Goal: Transaction & Acquisition: Purchase product/service

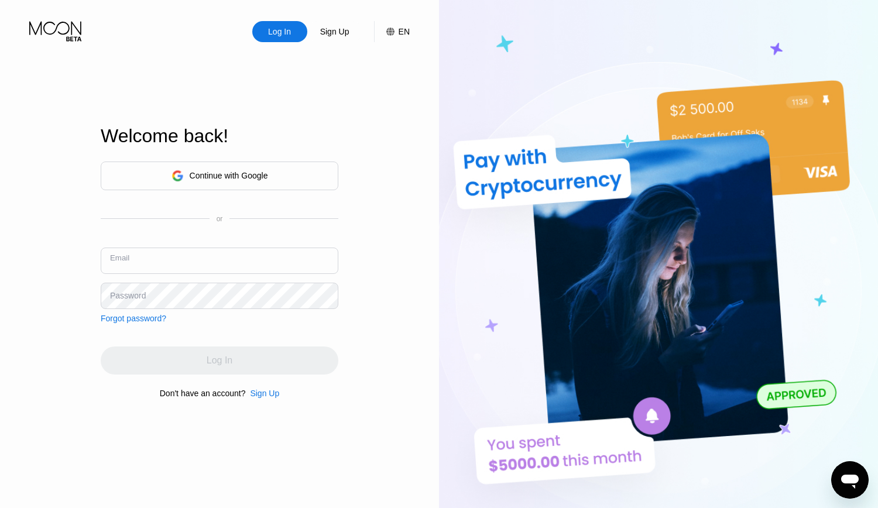
click at [232, 259] on input "text" at bounding box center [220, 261] width 238 height 26
paste input "[EMAIL_ADDRESS][DOMAIN_NAME]"
type input "[EMAIL_ADDRESS][DOMAIN_NAME]"
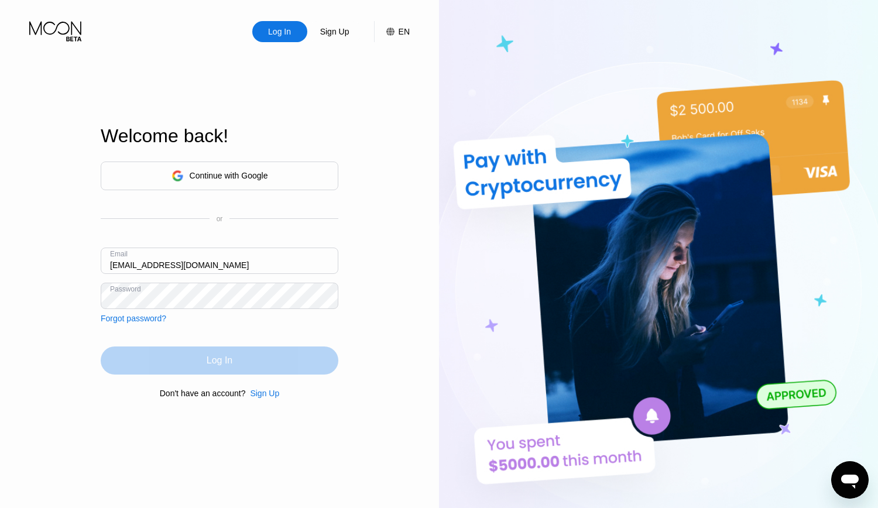
click at [214, 364] on div "Log In" at bounding box center [220, 361] width 26 height 12
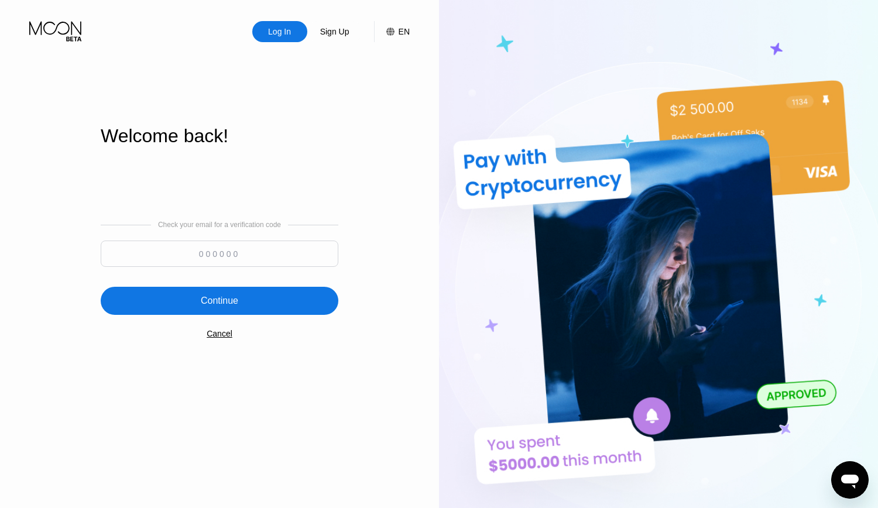
click at [246, 261] on input at bounding box center [220, 254] width 238 height 26
paste input "110501"
type input "110501"
click at [309, 150] on div "Welcome back!" at bounding box center [220, 143] width 238 height 36
click at [334, 151] on div "Welcome back!" at bounding box center [220, 143] width 238 height 36
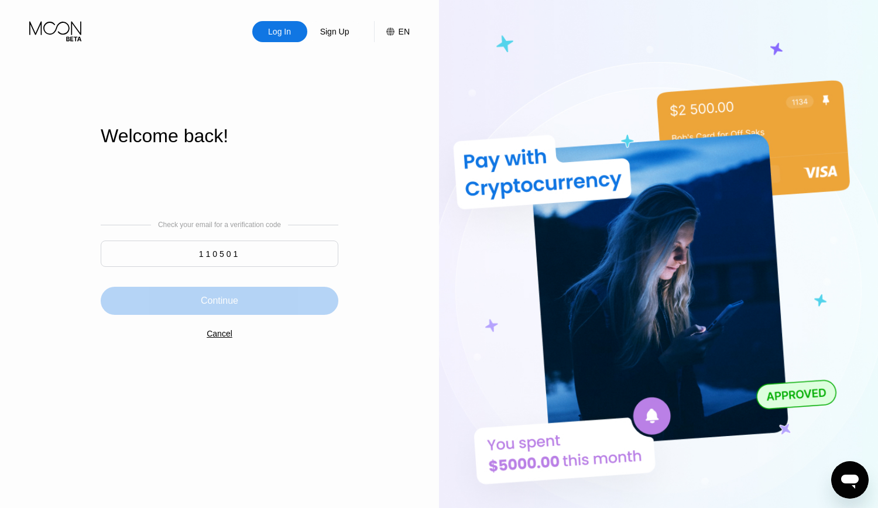
click at [225, 301] on div "Continue" at bounding box center [219, 301] width 37 height 12
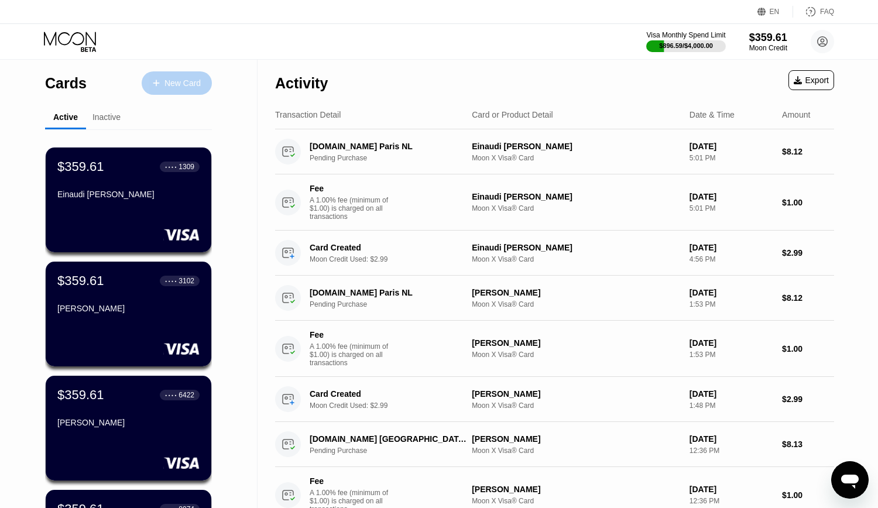
click at [186, 84] on div "New Card" at bounding box center [182, 83] width 36 height 10
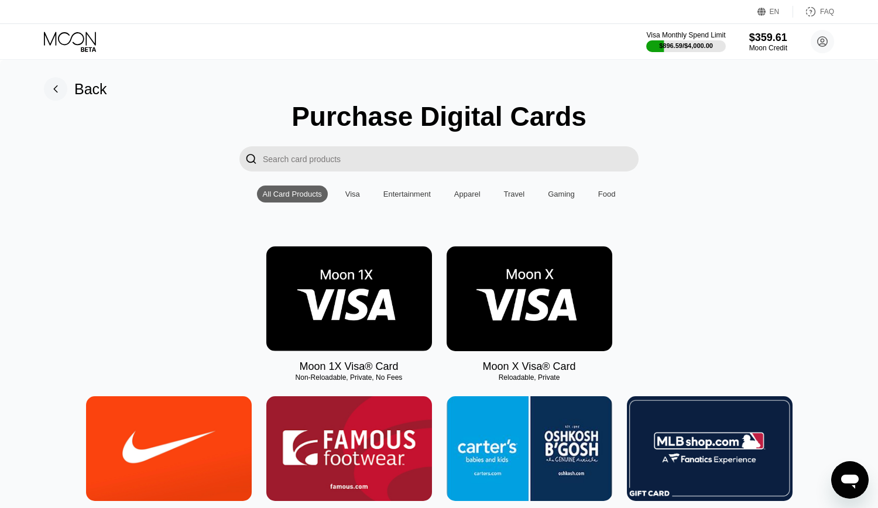
click at [544, 275] on img at bounding box center [530, 298] width 166 height 105
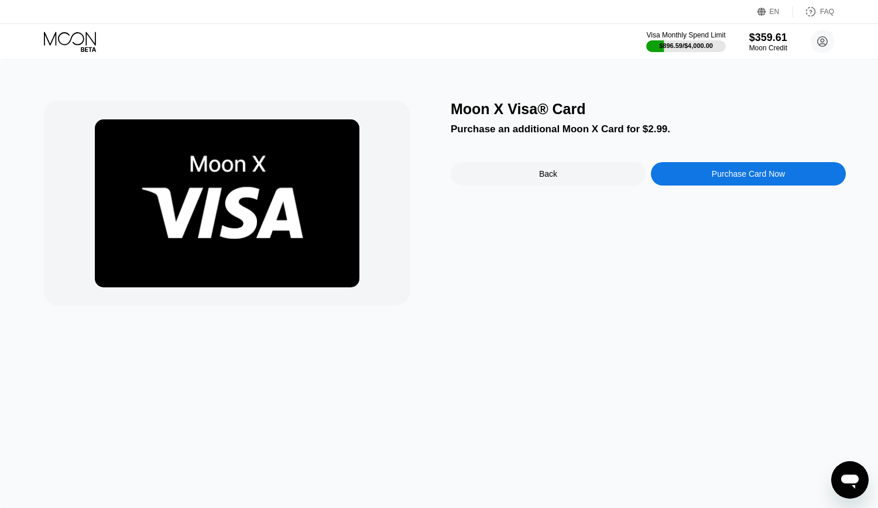
click at [763, 176] on div "Purchase Card Now" at bounding box center [748, 173] width 73 height 9
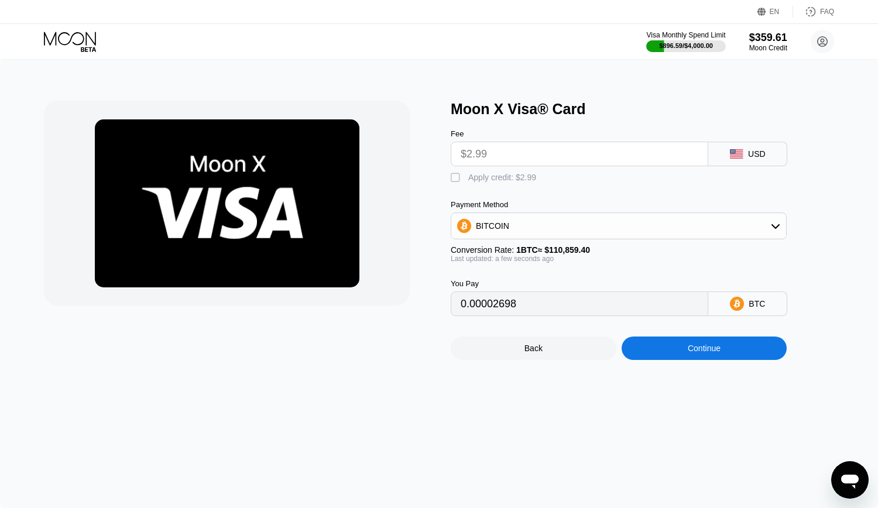
click at [451, 183] on div "" at bounding box center [457, 178] width 12 height 12
type input "0"
click at [712, 353] on div "Continue" at bounding box center [704, 348] width 33 height 9
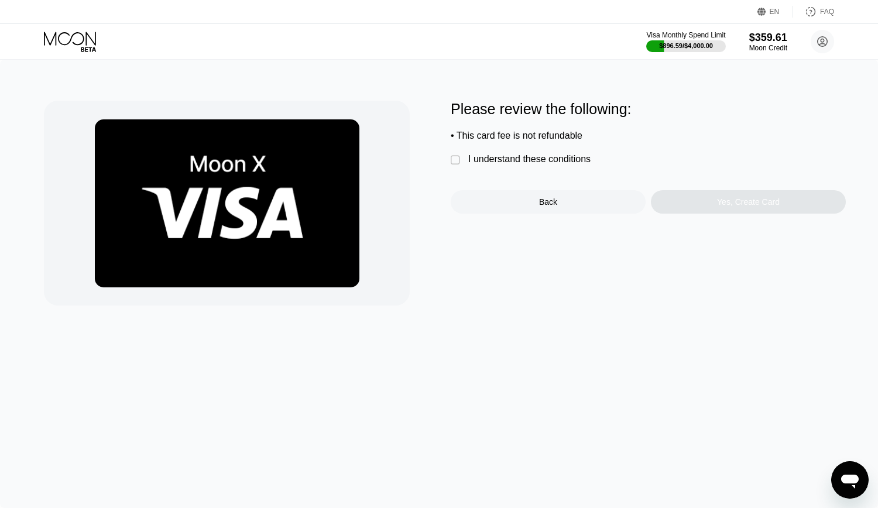
click at [529, 157] on div "Please review the following: • This card fee is not refundable  I understand t…" at bounding box center [648, 157] width 395 height 113
click at [528, 163] on div "I understand these conditions" at bounding box center [529, 159] width 122 height 11
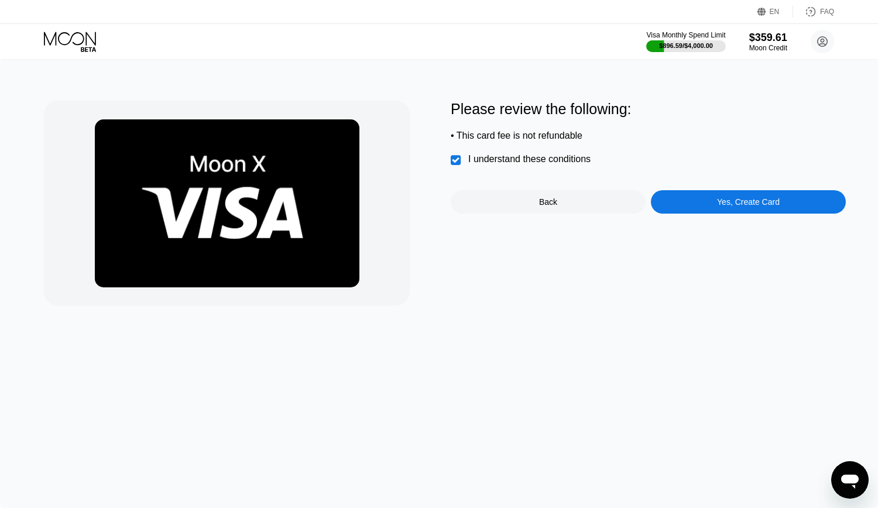
click at [771, 204] on div "Yes, Create Card" at bounding box center [748, 201] width 63 height 9
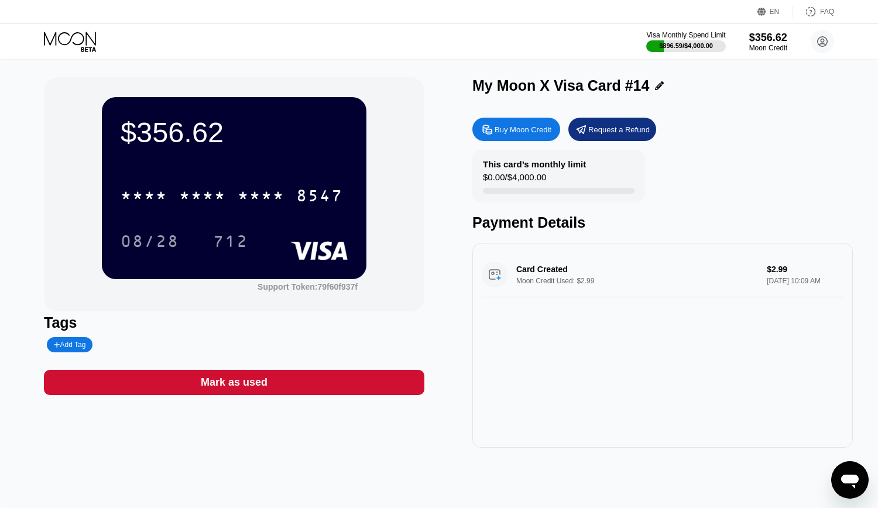
click at [655, 86] on icon at bounding box center [659, 85] width 9 height 9
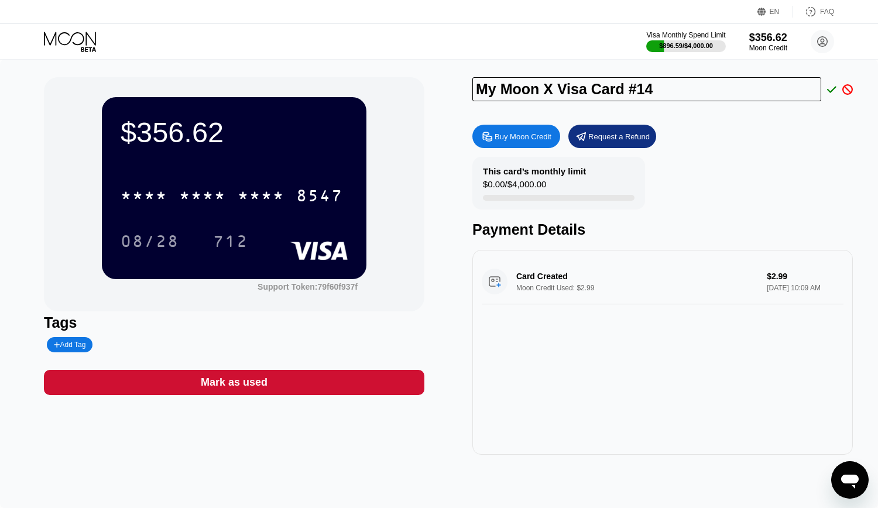
drag, startPoint x: 586, startPoint y: 91, endPoint x: 430, endPoint y: 85, distance: 155.8
click at [472, 85] on input "My Moon X Visa Card #14" at bounding box center [646, 89] width 349 height 24
paste input "seragniluigimassimo"
click at [524, 91] on input "seragniluigimassimo" at bounding box center [646, 89] width 349 height 24
type input "seragni luigimassimo"
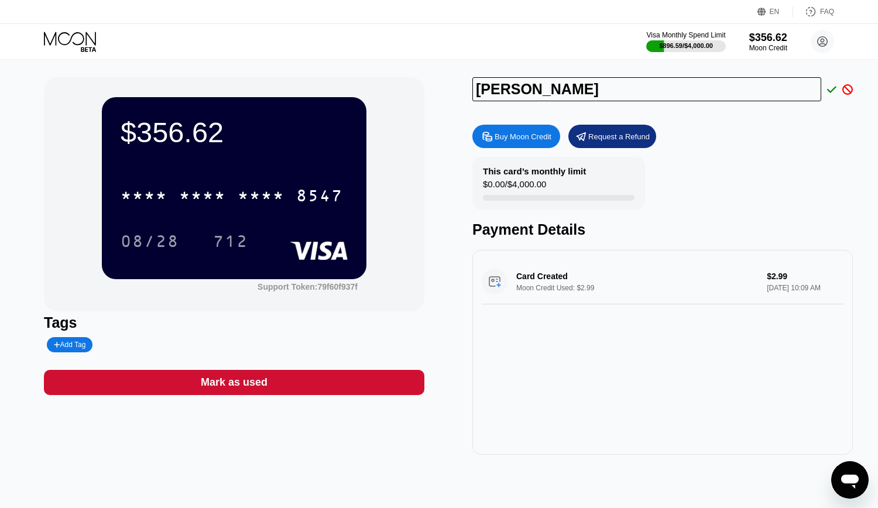
click at [559, 91] on input "seragni luigimassimo" at bounding box center [646, 89] width 349 height 24
drag, startPoint x: 481, startPoint y: 92, endPoint x: 474, endPoint y: 89, distance: 7.6
click at [475, 90] on input "seragni luigi massimo" at bounding box center [646, 89] width 349 height 24
click at [531, 88] on input "Seragni luigi massimo" at bounding box center [646, 89] width 349 height 24
click at [570, 90] on input "Seragni Luigi massimo" at bounding box center [646, 89] width 349 height 24
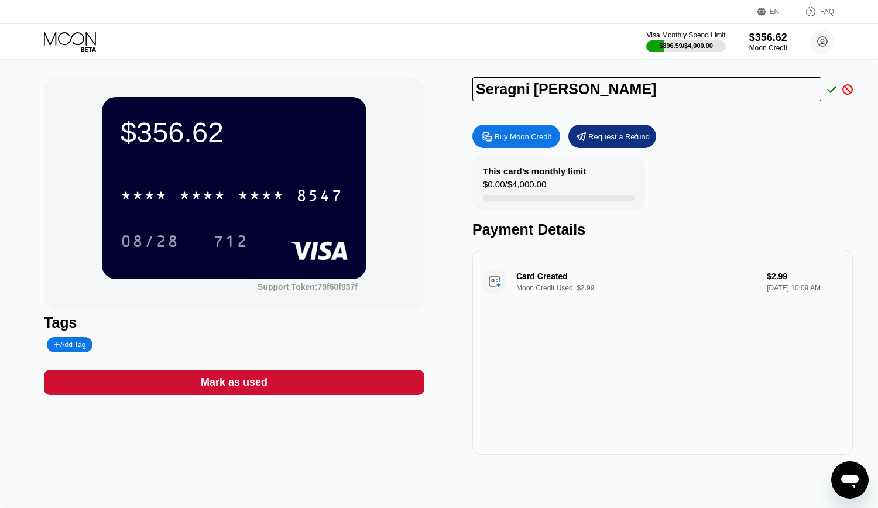
type input "Seragni [PERSON_NAME]"
click at [835, 91] on icon at bounding box center [831, 89] width 9 height 11
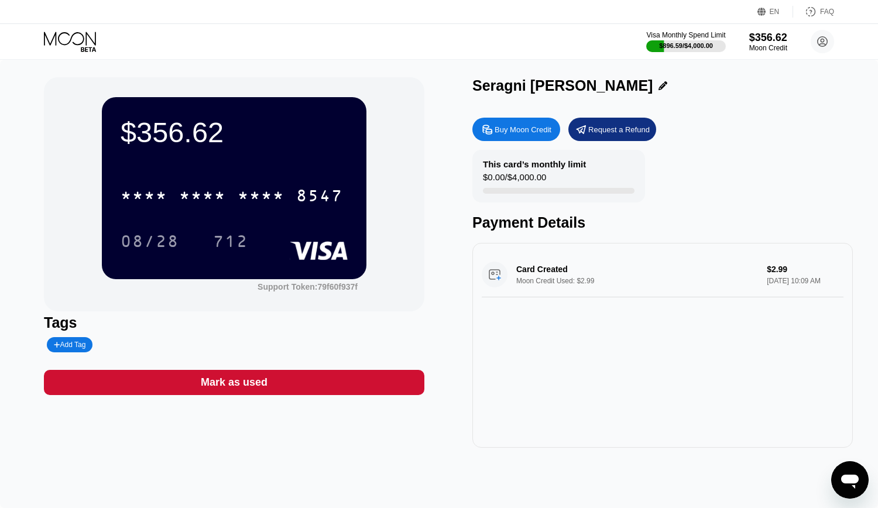
drag, startPoint x: 472, startPoint y: 85, endPoint x: 561, endPoint y: 102, distance: 90.0
click at [604, 88] on div "$356.62 * * * * * * * * * * * * 8547 08/28 712 Support Token: 79f60f937f Tags A…" at bounding box center [439, 262] width 790 height 371
drag, startPoint x: 476, startPoint y: 85, endPoint x: 623, endPoint y: 87, distance: 146.9
click at [623, 87] on div "Seragni [PERSON_NAME]" at bounding box center [662, 85] width 381 height 17
copy div "Seragni [PERSON_NAME]"
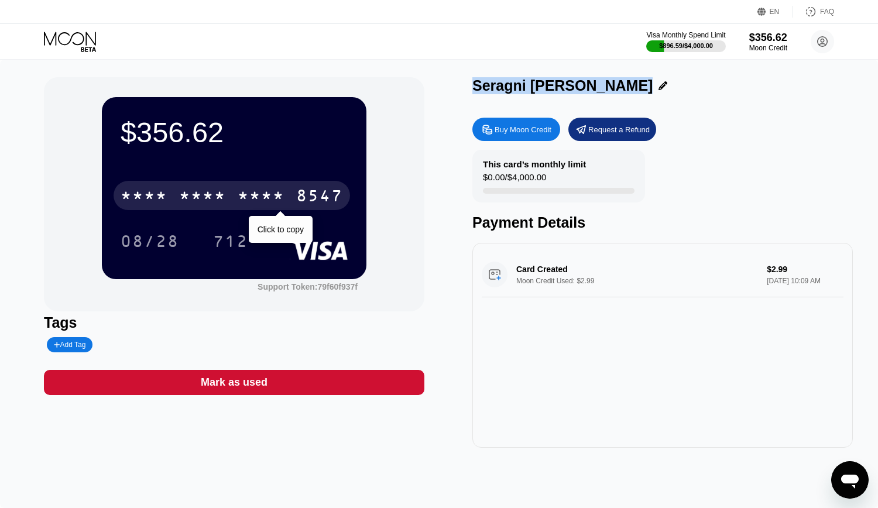
click at [207, 200] on div "* * * *" at bounding box center [202, 197] width 47 height 19
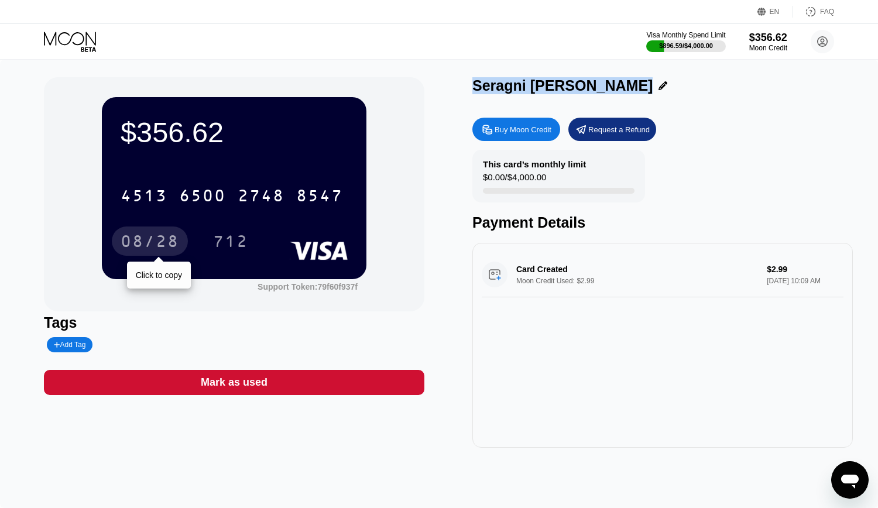
click at [140, 238] on div "08/28" at bounding box center [150, 243] width 59 height 19
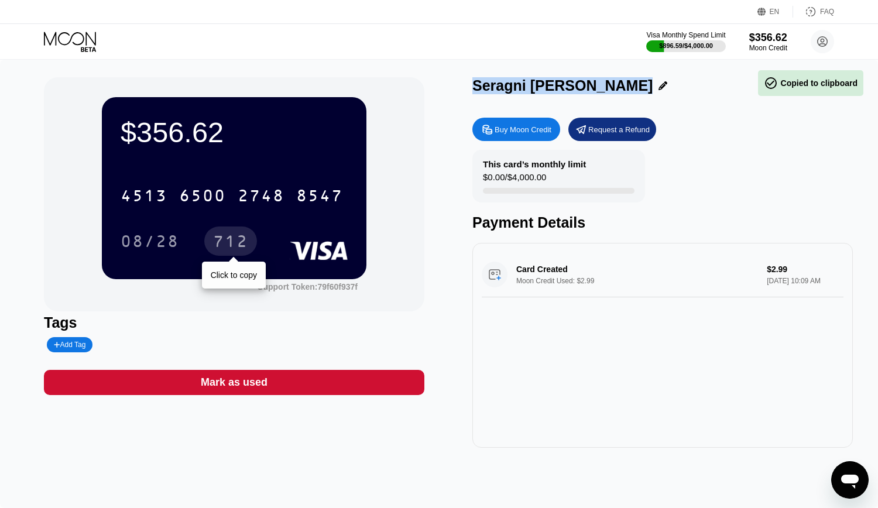
click at [232, 240] on div "712" at bounding box center [230, 243] width 35 height 19
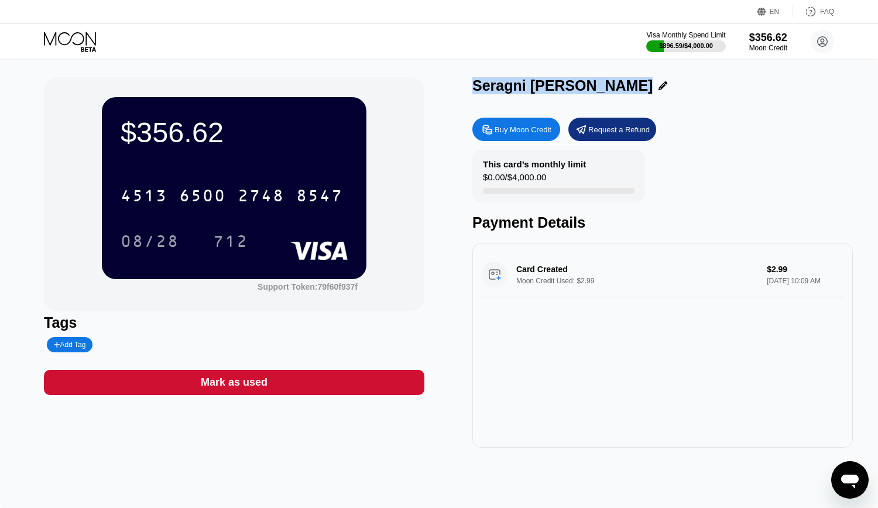
click at [798, 132] on div "Buy Moon Credit Request a Refund" at bounding box center [662, 129] width 381 height 23
click at [74, 37] on icon at bounding box center [71, 42] width 54 height 20
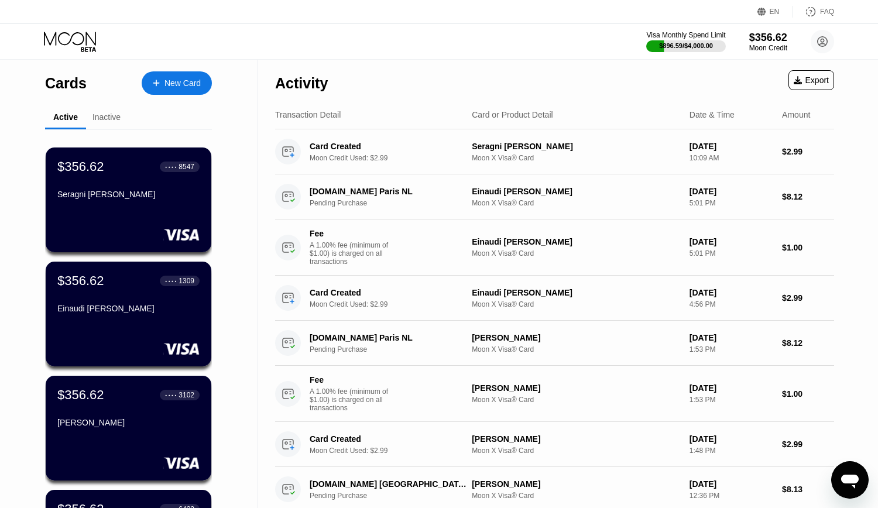
click at [82, 46] on icon at bounding box center [71, 42] width 54 height 20
click at [431, 45] on div "Visa Monthly Spend Limit $896.59 / $4,000.00 $356.62 Moon Credit nostracosaprin…" at bounding box center [439, 41] width 878 height 35
click at [306, 29] on div "Visa Monthly Spend Limit $896.59 / $4,000.00 $356.62 Moon Credit nostracosaprin…" at bounding box center [439, 41] width 878 height 35
click at [393, 31] on div "Visa Monthly Spend Limit $896.59 / $4,000.00 $356.62 Moon Credit nostracosaprin…" at bounding box center [439, 41] width 878 height 35
click at [409, 29] on div "Visa Monthly Spend Limit $896.59 / $4,000.00 $356.62 Moon Credit nostracosaprin…" at bounding box center [439, 41] width 878 height 35
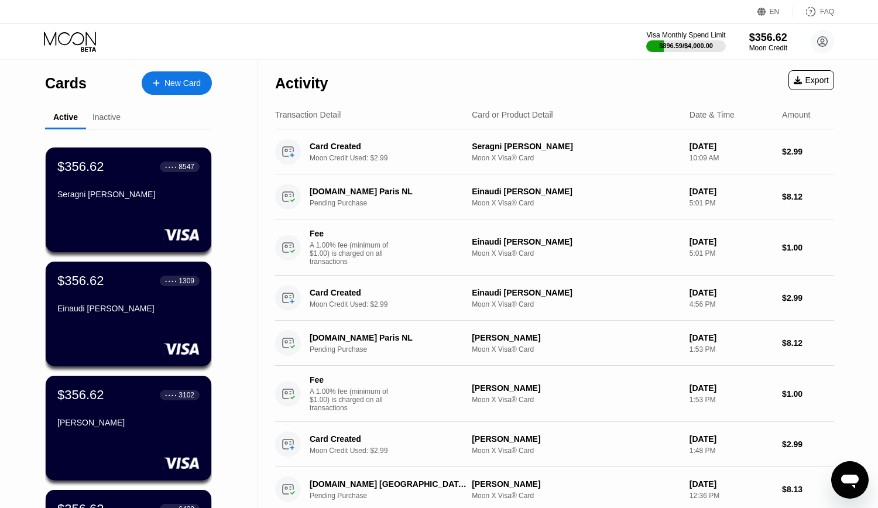
click at [418, 27] on div "Visa Monthly Spend Limit $896.59 / $4,000.00 $356.62 Moon Credit nostracosaprin…" at bounding box center [439, 41] width 878 height 35
click at [421, 27] on div "Visa Monthly Spend Limit $896.59 / $4,000.00 $356.62 Moon Credit nostracosaprin…" at bounding box center [439, 41] width 878 height 35
click at [424, 28] on div "Visa Monthly Spend Limit $896.59 / $4,000.00 $356.62 Moon Credit nostracosaprin…" at bounding box center [439, 41] width 878 height 35
click at [178, 82] on div "New Card" at bounding box center [182, 83] width 36 height 10
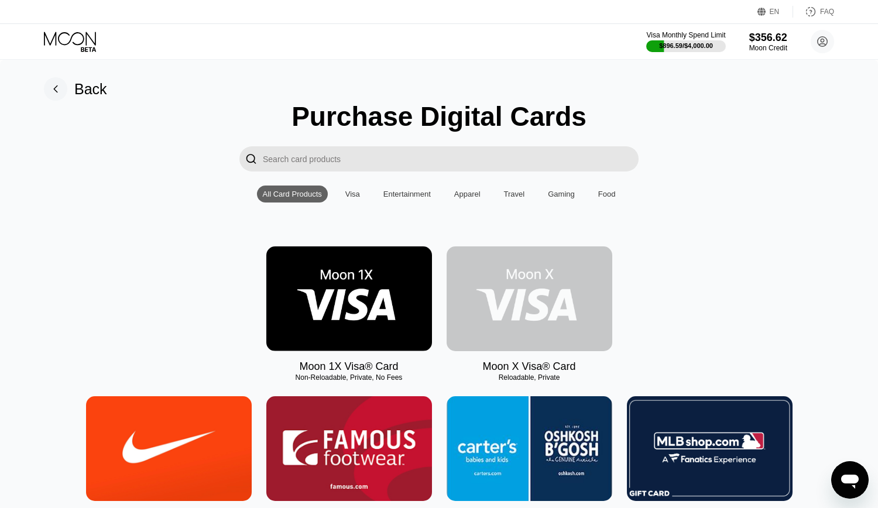
click at [543, 295] on img at bounding box center [530, 298] width 166 height 105
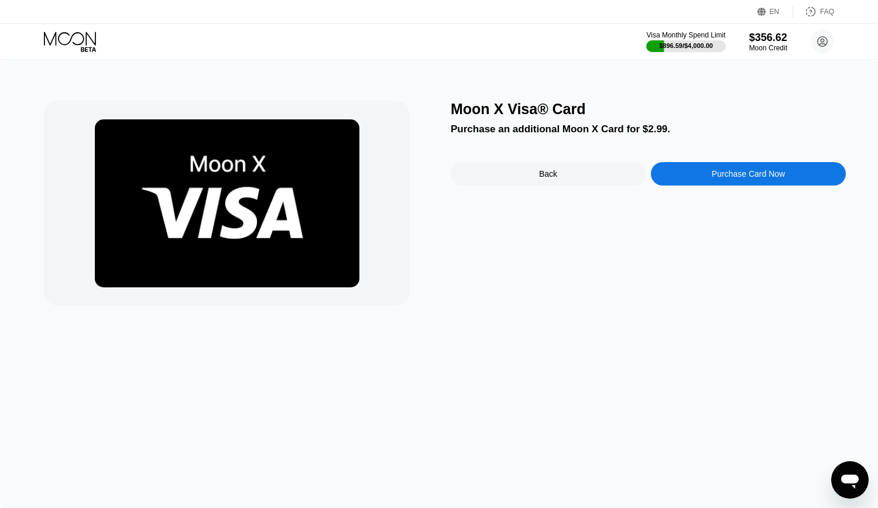
click at [755, 173] on div "Purchase Card Now" at bounding box center [748, 173] width 195 height 23
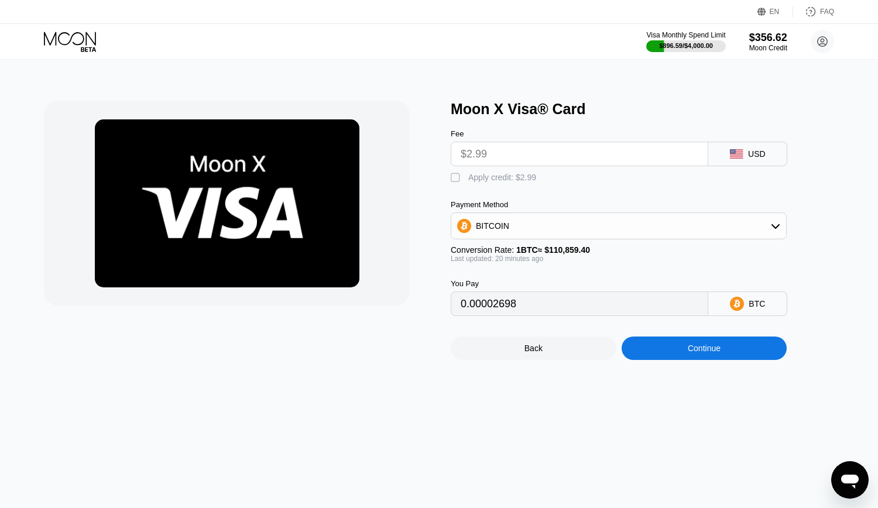
click at [467, 184] on div " Apply credit: $2.99" at bounding box center [496, 178] width 91 height 12
type input "0"
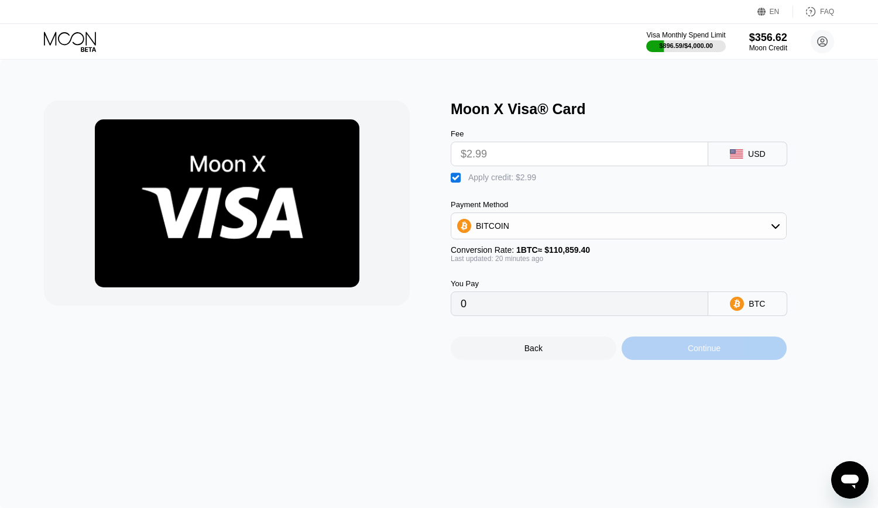
click at [726, 358] on div "Continue" at bounding box center [705, 348] width 166 height 23
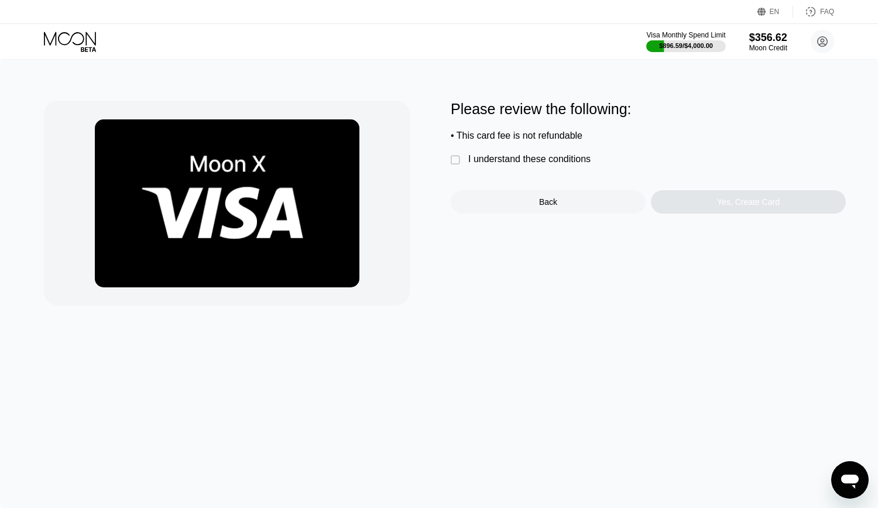
click at [512, 159] on div "I understand these conditions" at bounding box center [529, 159] width 122 height 11
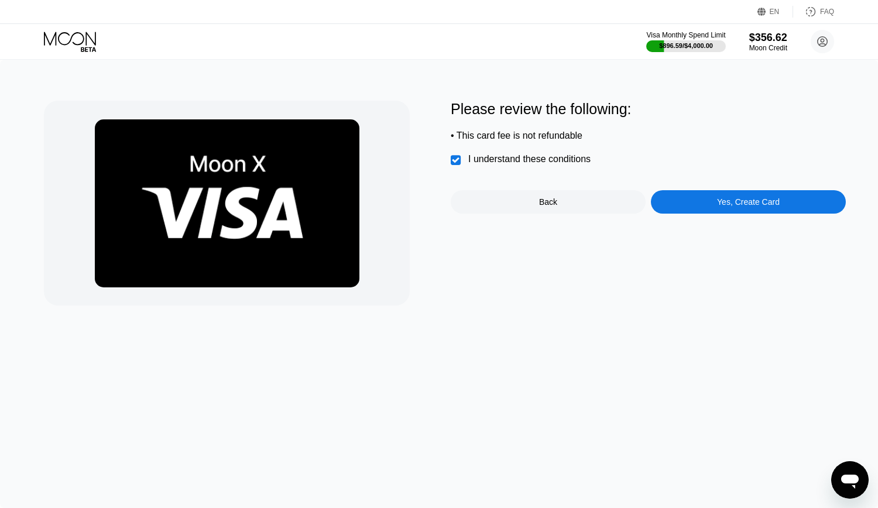
click at [756, 207] on div "Yes, Create Card" at bounding box center [748, 201] width 63 height 9
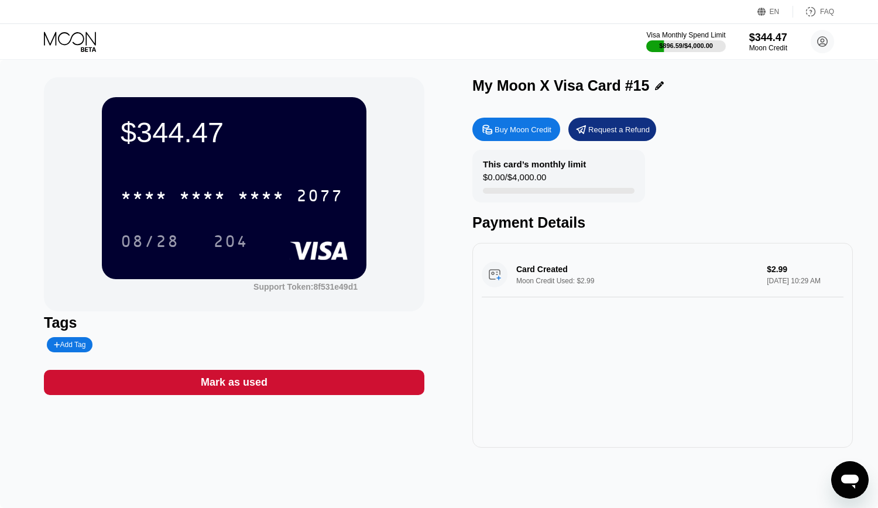
click at [655, 85] on icon at bounding box center [659, 85] width 9 height 9
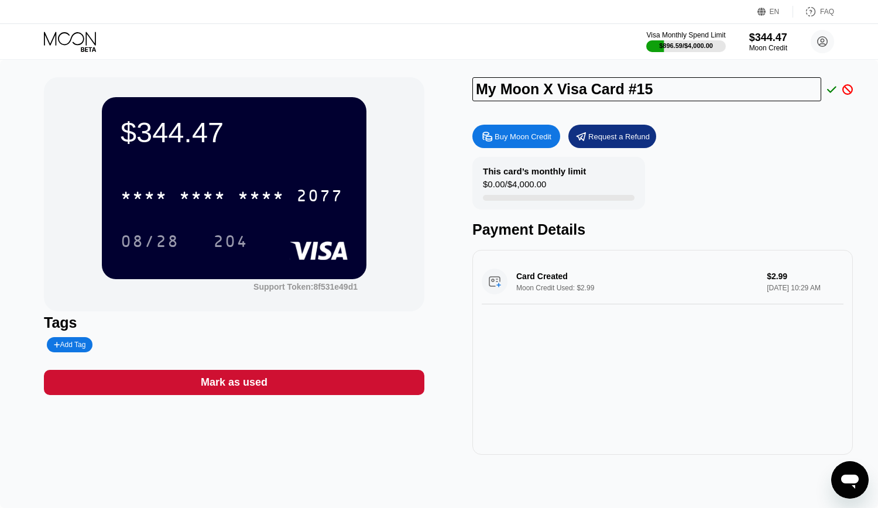
drag, startPoint x: 671, startPoint y: 90, endPoint x: 344, endPoint y: 90, distance: 327.8
click at [472, 91] on input "My Moon X Visa Card #15" at bounding box center [646, 89] width 349 height 24
paste input "silvacoronelmatteo"
click at [506, 88] on input "silvacoronelmatteo" at bounding box center [646, 89] width 349 height 24
click at [559, 88] on input "silva coronelmatteo" at bounding box center [646, 89] width 349 height 24
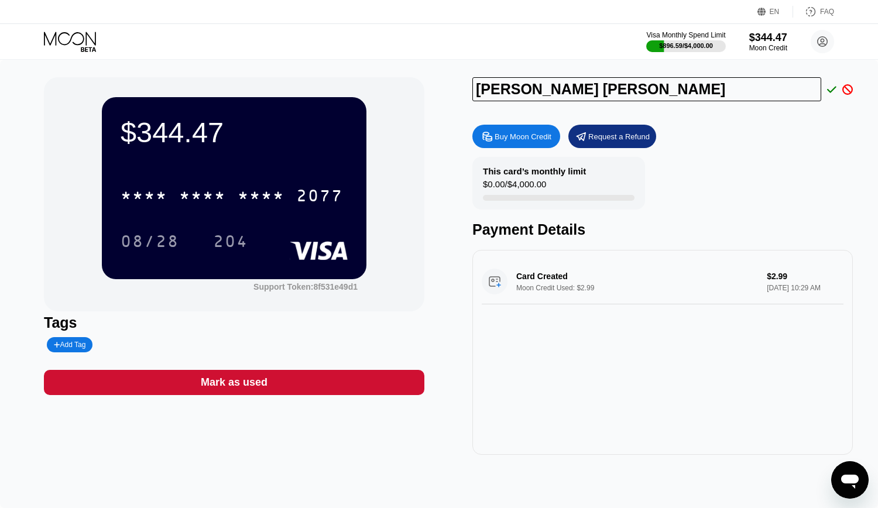
click at [633, 84] on input "silva coronel matteo" at bounding box center [646, 89] width 349 height 24
drag, startPoint x: 480, startPoint y: 91, endPoint x: 474, endPoint y: 89, distance: 6.3
click at [474, 89] on input "silva coronel matteo" at bounding box center [646, 89] width 349 height 24
drag, startPoint x: 513, startPoint y: 90, endPoint x: 522, endPoint y: 92, distance: 9.3
click at [512, 90] on input "Silva coronel matteo" at bounding box center [646, 89] width 349 height 24
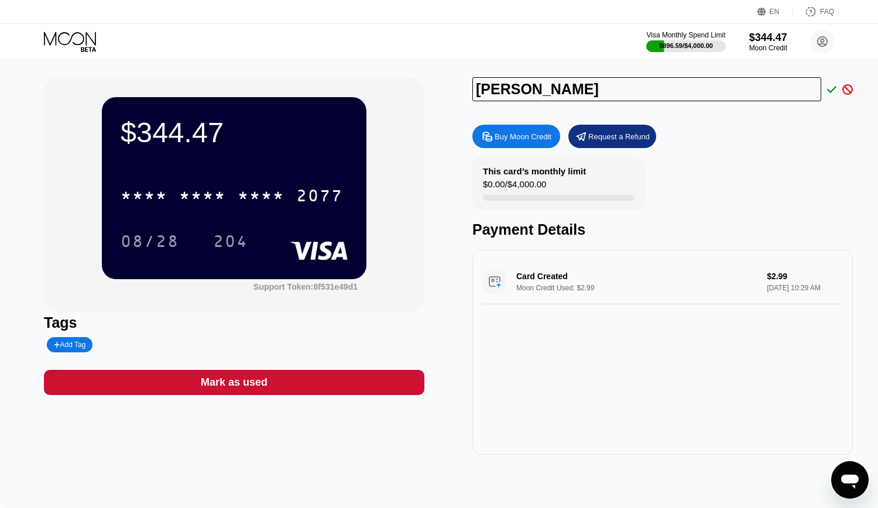
click at [571, 92] on input "Silva Coronel matteo" at bounding box center [646, 89] width 349 height 24
drag, startPoint x: 574, startPoint y: 91, endPoint x: 568, endPoint y: 88, distance: 6.3
click at [568, 89] on input "Silva Coronel matteo" at bounding box center [646, 89] width 349 height 24
click at [670, 95] on input "[PERSON_NAME]" at bounding box center [646, 89] width 349 height 24
type input "[PERSON_NAME]"
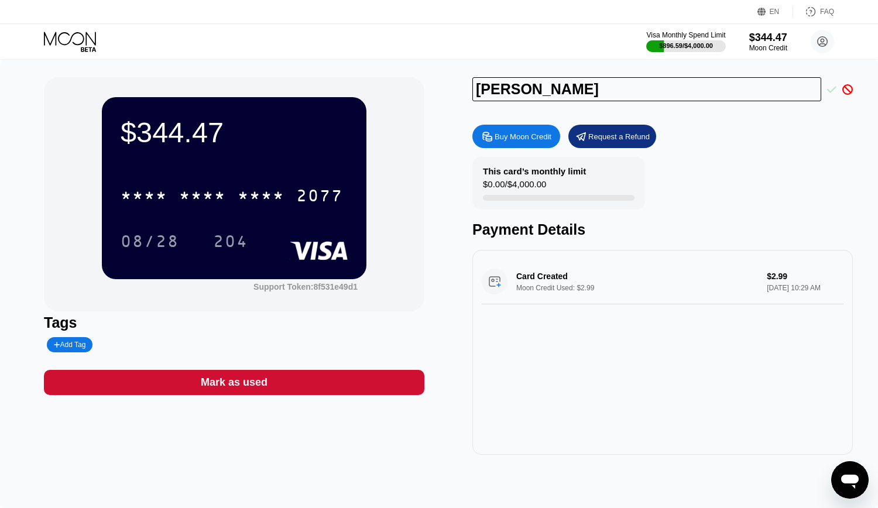
click at [833, 86] on icon at bounding box center [831, 89] width 9 height 11
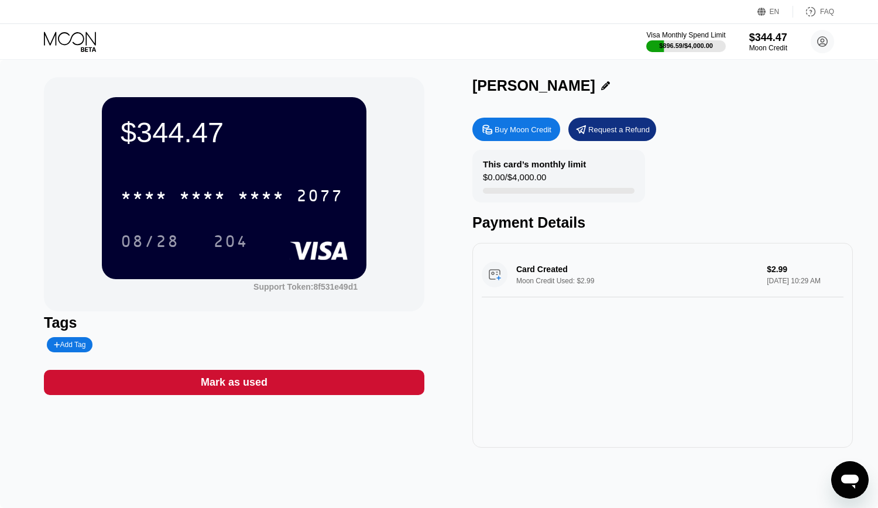
drag, startPoint x: 475, startPoint y: 86, endPoint x: 609, endPoint y: 87, distance: 134.1
click at [595, 87] on div "[PERSON_NAME]" at bounding box center [533, 85] width 123 height 17
copy div "[PERSON_NAME]"
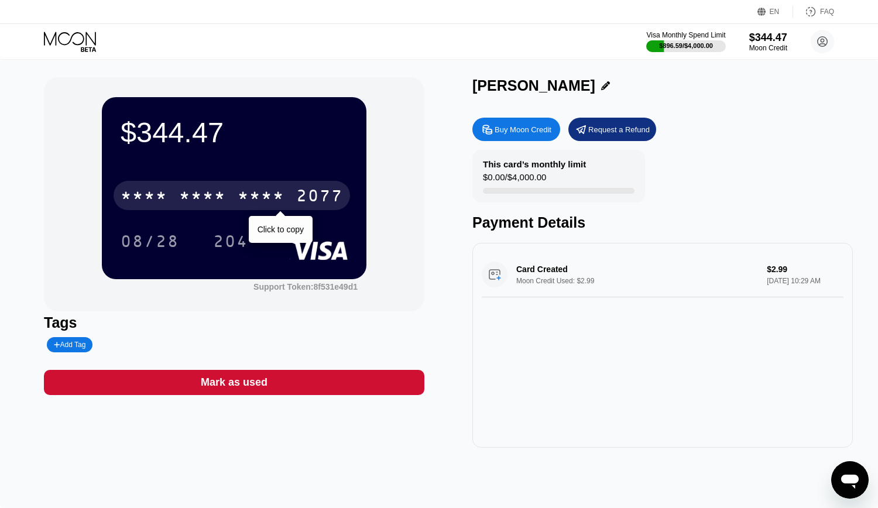
click at [194, 200] on div "* * * *" at bounding box center [202, 197] width 47 height 19
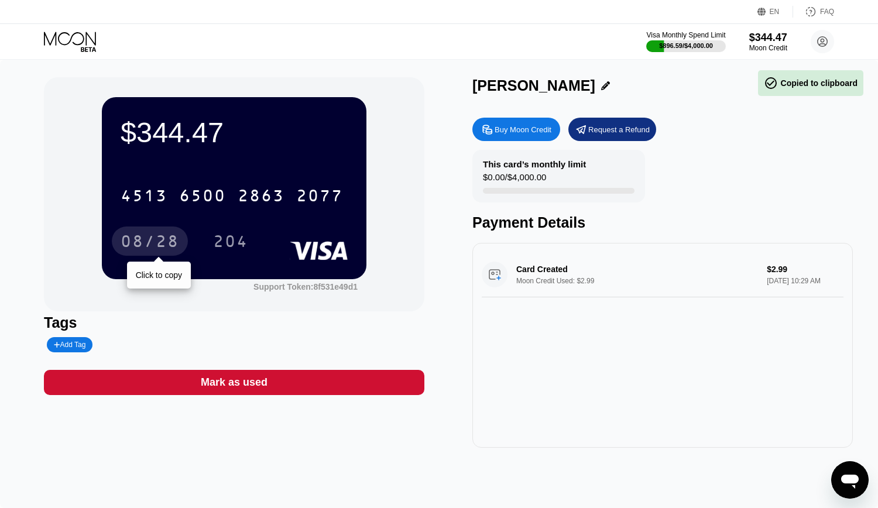
click at [156, 241] on div "08/28" at bounding box center [150, 243] width 59 height 19
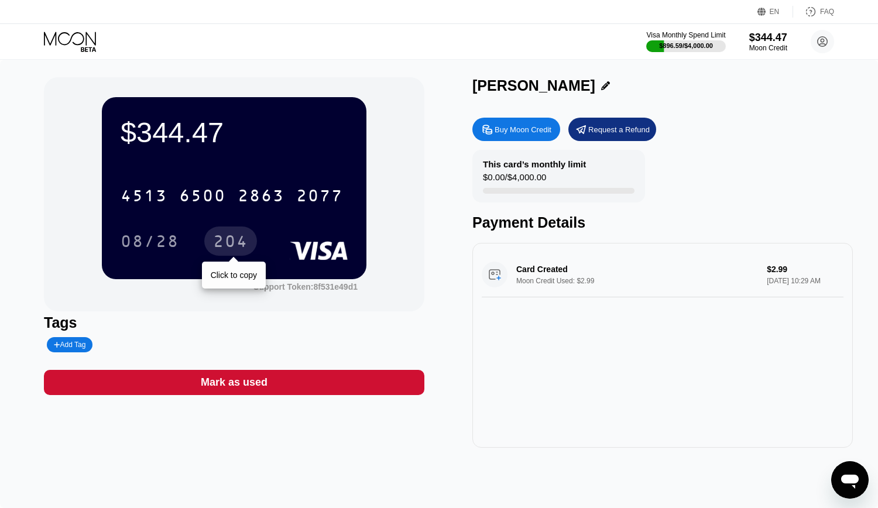
click at [237, 246] on div "204" at bounding box center [230, 243] width 35 height 19
click at [68, 42] on icon at bounding box center [71, 42] width 54 height 20
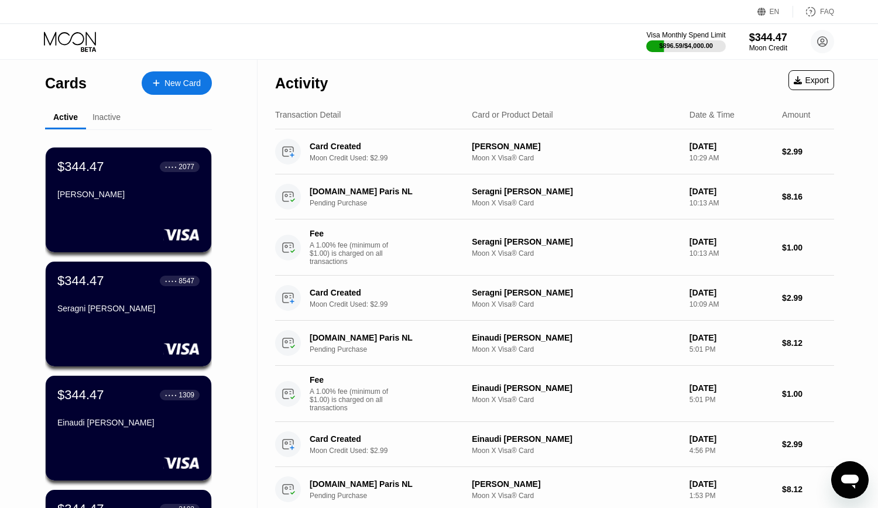
click at [467, 34] on div "Visa Monthly Spend Limit $896.59 / $4,000.00 $344.47 Moon Credit [EMAIL_ADDRESS…" at bounding box center [439, 41] width 878 height 35
click at [445, 41] on div "Visa Monthly Spend Limit $896.59 / $4,000.00 $344.47 Moon Credit [EMAIL_ADDRESS…" at bounding box center [439, 41] width 878 height 35
click at [429, 36] on div "Visa Monthly Spend Limit $896.59 / $4,000.00 $344.47 Moon Credit [EMAIL_ADDRESS…" at bounding box center [439, 41] width 878 height 35
click at [414, 39] on div "Visa Monthly Spend Limit $896.59 / $4,000.00 $344.47 Moon Credit [EMAIL_ADDRESS…" at bounding box center [439, 41] width 878 height 35
click at [513, 30] on div "Visa Monthly Spend Limit $896.59 / $4,000.00 $344.47 Moon Credit [EMAIL_ADDRESS…" at bounding box center [439, 41] width 878 height 35
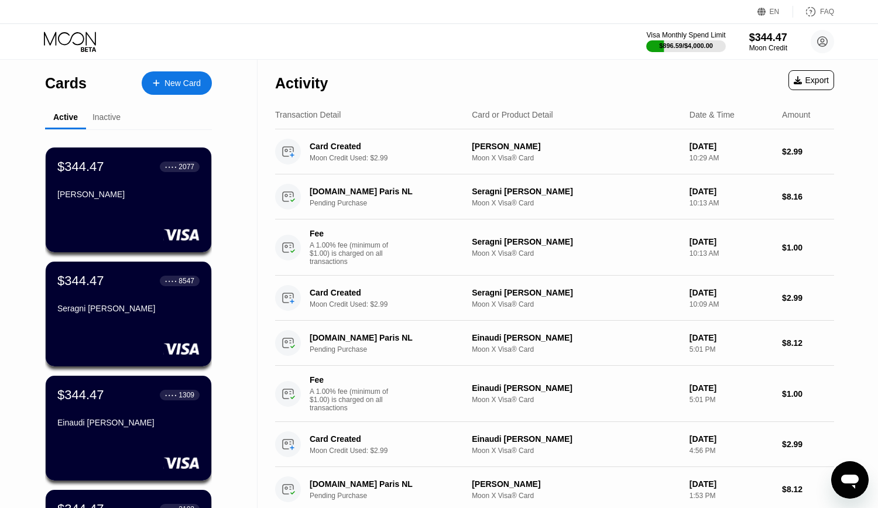
click at [536, 33] on div "Visa Monthly Spend Limit $896.59 / $4,000.00 $344.47 Moon Credit [EMAIL_ADDRESS…" at bounding box center [439, 41] width 878 height 35
click at [430, 45] on div "Visa Monthly Spend Limit $896.59 / $4,000.00 $344.47 Moon Credit [EMAIL_ADDRESS…" at bounding box center [439, 41] width 878 height 35
click at [423, 42] on div "Visa Monthly Spend Limit $896.59 / $4,000.00 $344.47 Moon Credit [EMAIL_ADDRESS…" at bounding box center [439, 41] width 878 height 35
drag, startPoint x: 439, startPoint y: 42, endPoint x: 448, endPoint y: 43, distance: 9.5
click at [439, 42] on div "Visa Monthly Spend Limit $896.59 / $4,000.00 $344.47 Moon Credit [EMAIL_ADDRESS…" at bounding box center [439, 41] width 878 height 35
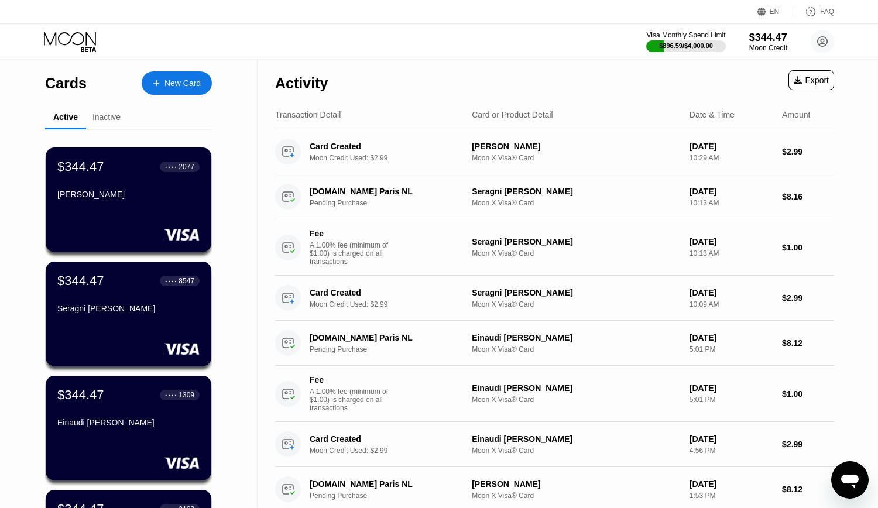
click at [449, 43] on div "Visa Monthly Spend Limit $896.59 / $4,000.00 $344.47 Moon Credit [EMAIL_ADDRESS…" at bounding box center [439, 41] width 878 height 35
click at [450, 44] on div "Visa Monthly Spend Limit $896.59 / $4,000.00 $344.47 Moon Credit [EMAIL_ADDRESS…" at bounding box center [439, 41] width 878 height 35
click at [445, 45] on div "Visa Monthly Spend Limit $896.59 / $4,000.00 $344.47 Moon Credit [EMAIL_ADDRESS…" at bounding box center [439, 41] width 878 height 35
click at [441, 45] on div "Visa Monthly Spend Limit $896.59 / $4,000.00 $344.47 Moon Credit [EMAIL_ADDRESS…" at bounding box center [439, 41] width 878 height 35
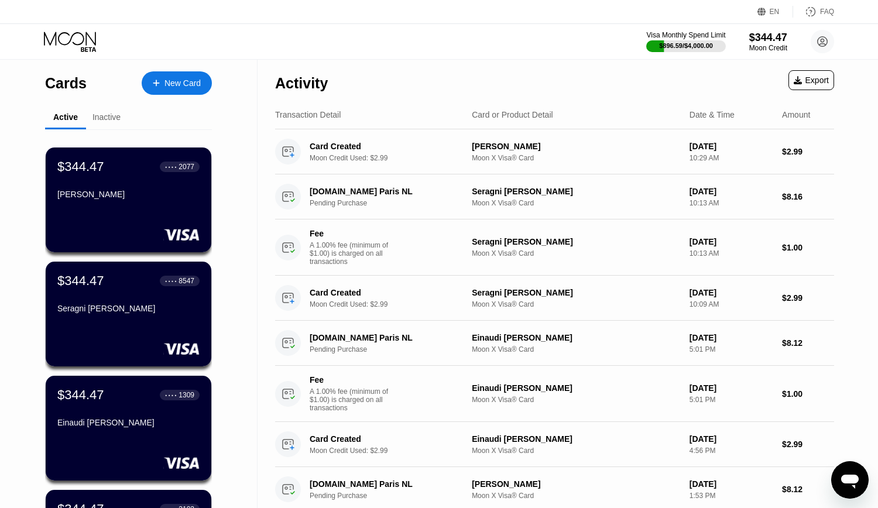
click at [431, 45] on div "Visa Monthly Spend Limit $896.59 / $4,000.00 $344.47 Moon Credit [EMAIL_ADDRESS…" at bounding box center [439, 41] width 878 height 35
click at [486, 35] on div "Visa Monthly Spend Limit $896.59 / $4,000.00 $344.47 Moon Credit [EMAIL_ADDRESS…" at bounding box center [439, 41] width 878 height 35
click at [447, 43] on div "Visa Monthly Spend Limit $896.59 / $4,000.00 $344.47 Moon Credit [EMAIL_ADDRESS…" at bounding box center [439, 41] width 878 height 35
click at [823, 41] on circle at bounding box center [822, 41] width 23 height 23
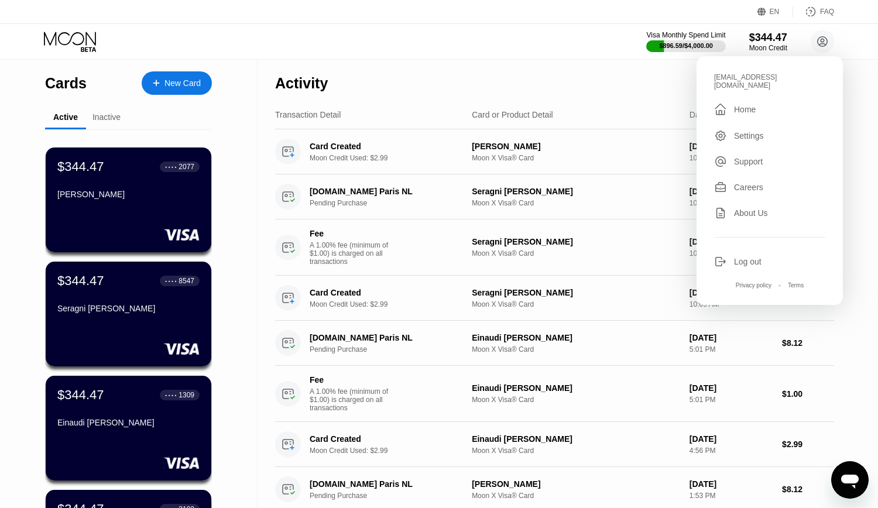
click at [763, 131] on div "Settings" at bounding box center [749, 135] width 30 height 9
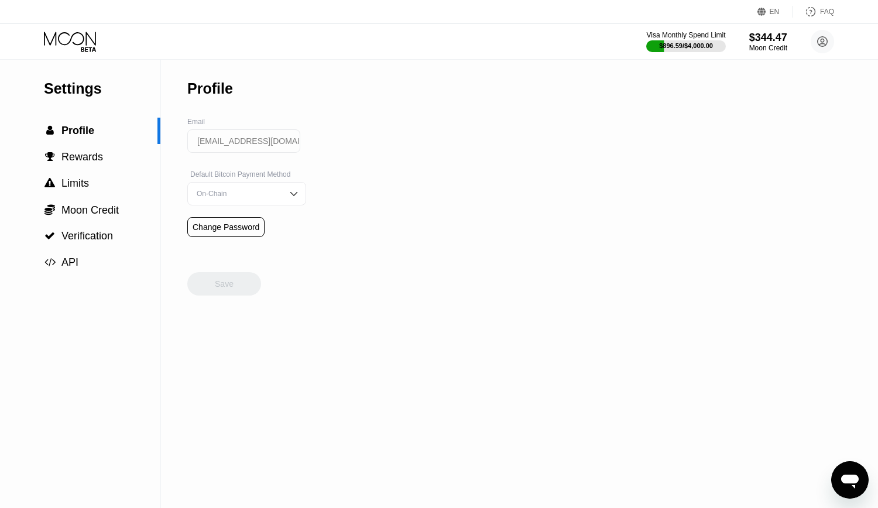
click at [256, 142] on input "[EMAIL_ADDRESS][DOMAIN_NAME]" at bounding box center [243, 140] width 113 height 23
click at [384, 148] on div "Settings  Profile  Rewards  Limits  Moon Credit  Verification  API Profil…" at bounding box center [439, 284] width 878 height 448
click at [416, 82] on div "Settings  Profile  Rewards  Limits  Moon Credit  Verification  API Profil…" at bounding box center [439, 284] width 878 height 448
click at [447, 83] on div "Settings  Profile  Rewards  Limits  Moon Credit  Verification  API Profil…" at bounding box center [439, 284] width 878 height 448
click at [472, 83] on div "Settings  Profile  Rewards  Limits  Moon Credit  Verification  API Profil…" at bounding box center [439, 284] width 878 height 448
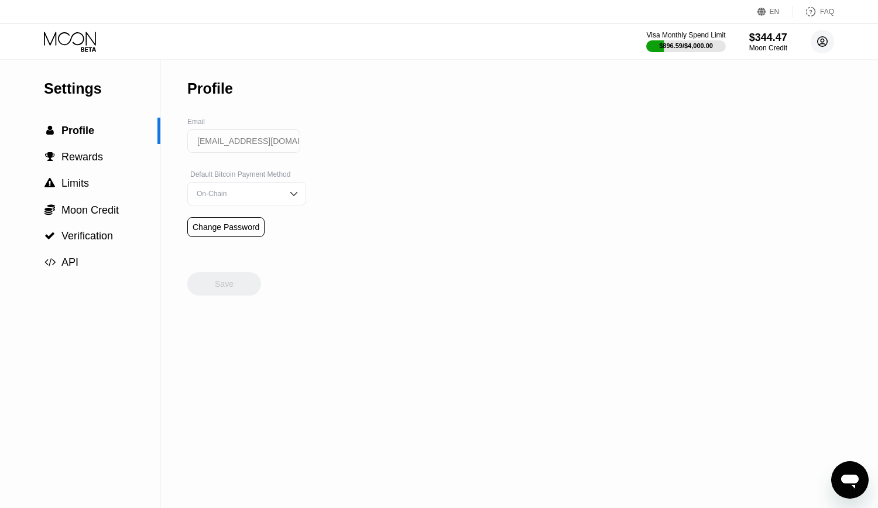
click at [824, 41] on icon at bounding box center [823, 42] width 6 height 6
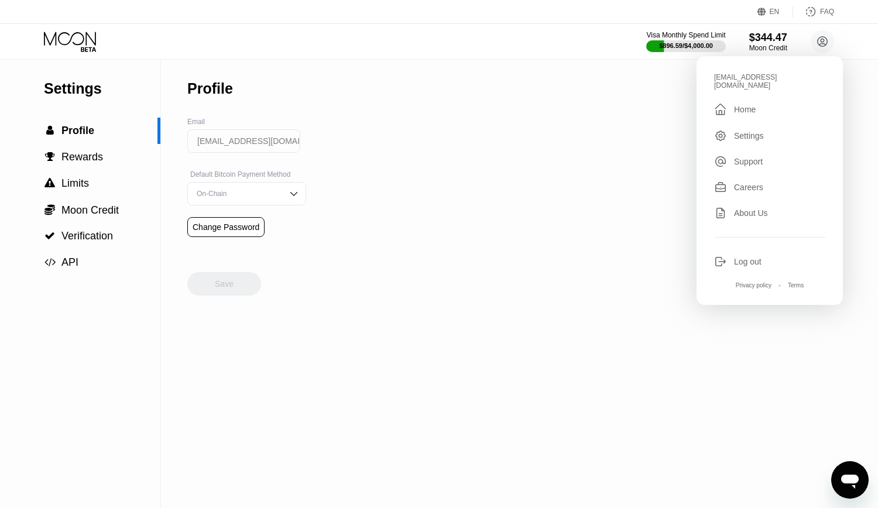
click at [748, 157] on div "Support" at bounding box center [748, 161] width 29 height 9
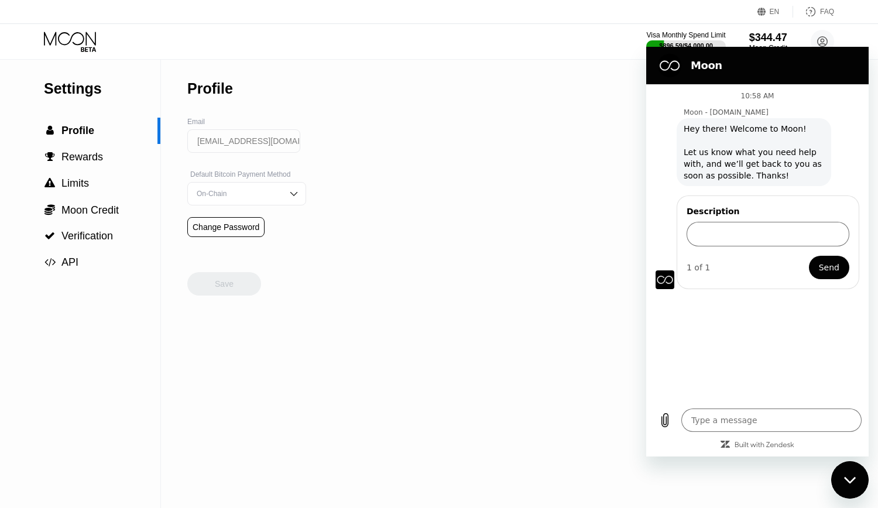
click at [530, 345] on div "Settings  Profile  Rewards  Limits  Moon Credit  Verification  API Profil…" at bounding box center [439, 284] width 878 height 448
click at [529, 361] on div "Settings  Profile  Rewards  Limits  Moon Credit  Verification  API Profil…" at bounding box center [439, 284] width 878 height 448
click at [758, 485] on div "Settings  Profile  Rewards  Limits  Moon Credit  Verification  API Profil…" at bounding box center [439, 284] width 878 height 448
click at [861, 485] on div "Close messaging window" at bounding box center [849, 479] width 35 height 35
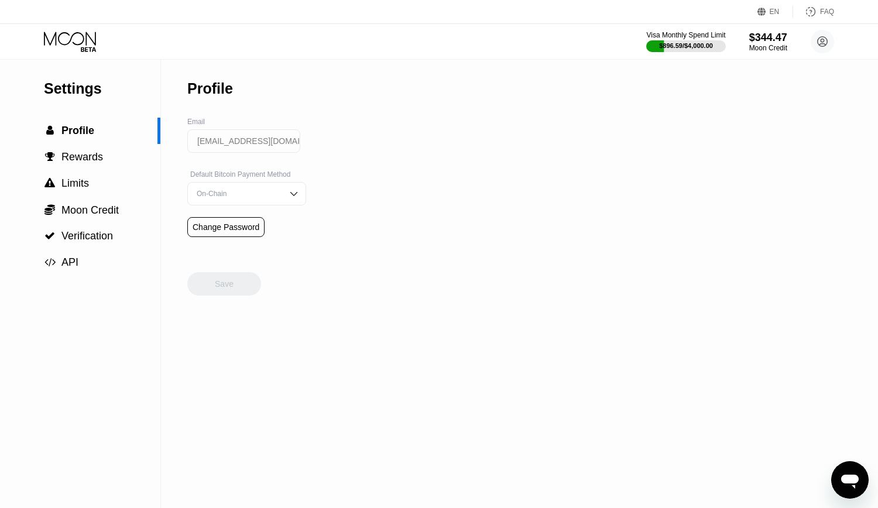
click at [681, 283] on div "Settings  Profile  Rewards  Limits  Moon Credit  Verification  API Profil…" at bounding box center [439, 284] width 878 height 448
click at [433, 64] on div "Settings  Profile  Rewards  Limits  Moon Credit  Verification  API Profil…" at bounding box center [439, 284] width 878 height 448
click at [79, 135] on span "Profile" at bounding box center [77, 131] width 33 height 12
click at [84, 237] on span "Verification" at bounding box center [87, 236] width 52 height 12
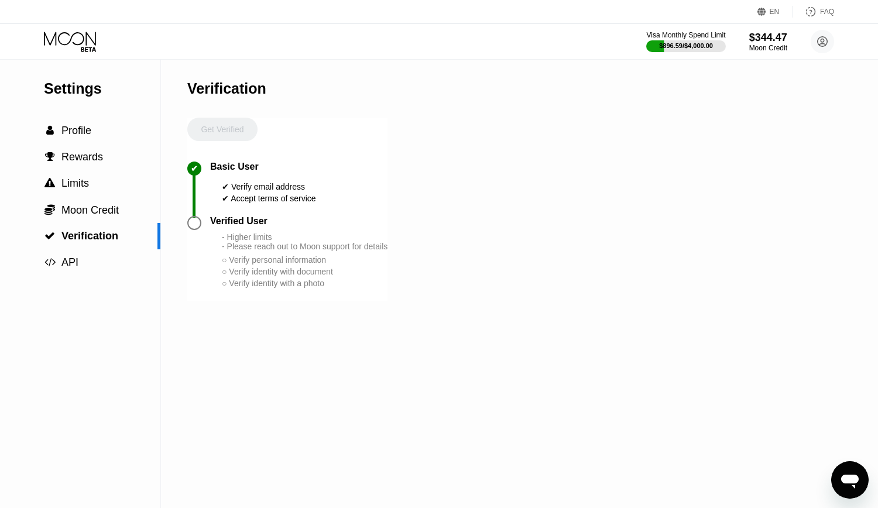
click at [227, 265] on div "○ Verify personal information" at bounding box center [305, 259] width 166 height 9
click at [97, 126] on div " Profile" at bounding box center [80, 131] width 160 height 26
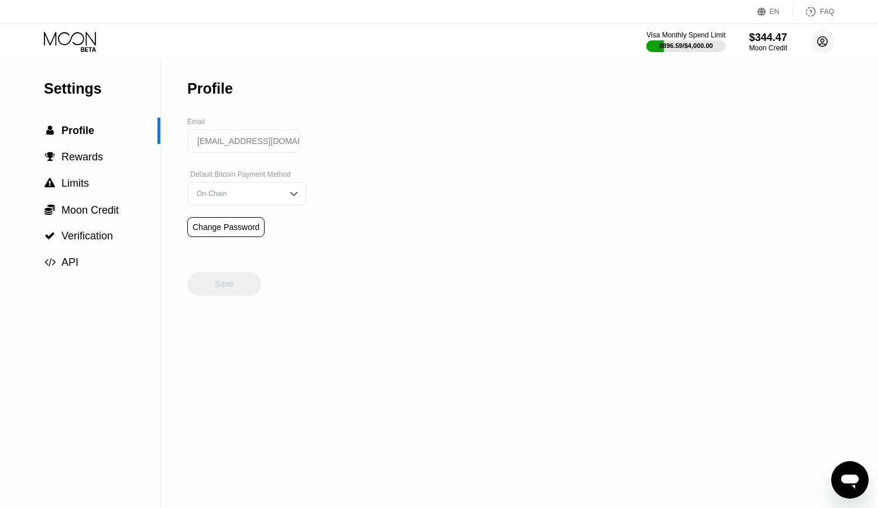
click at [825, 38] on icon at bounding box center [823, 42] width 10 height 10
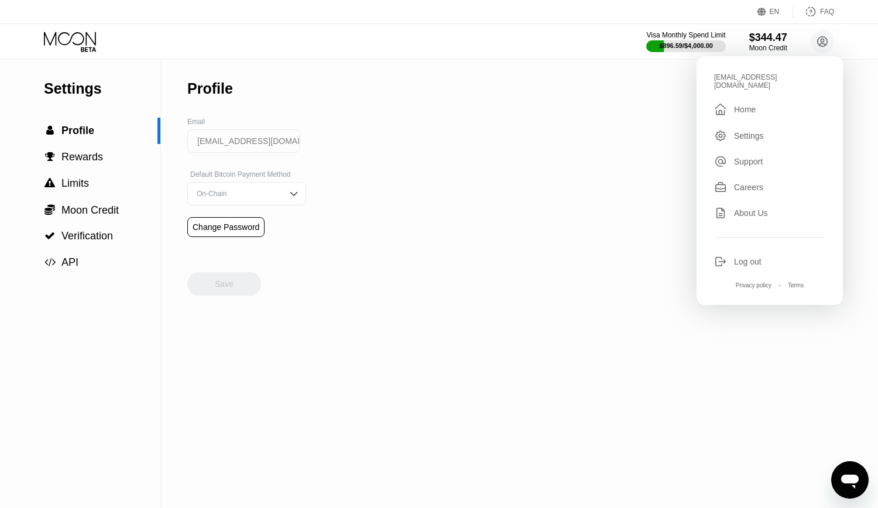
click at [400, 68] on div "Settings  Profile  Rewards  Limits  Moon Credit  Verification  API Profil…" at bounding box center [439, 284] width 878 height 448
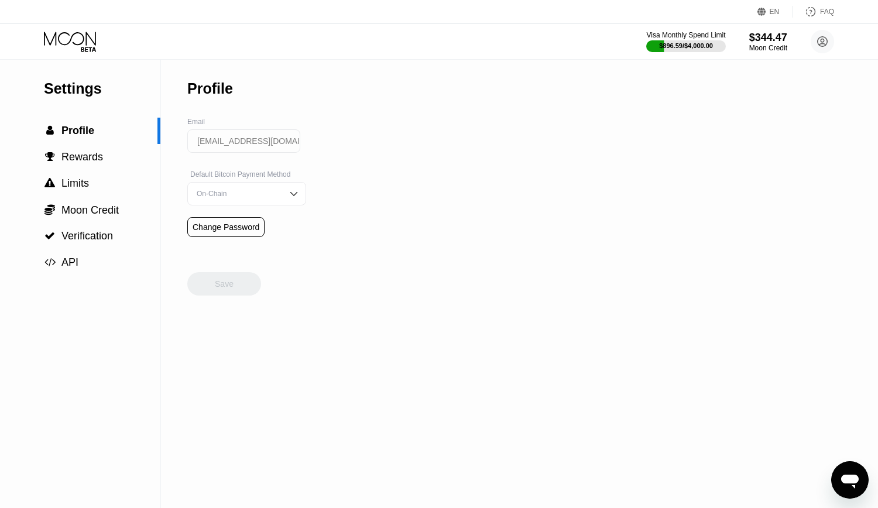
click at [69, 37] on icon at bounding box center [71, 42] width 54 height 20
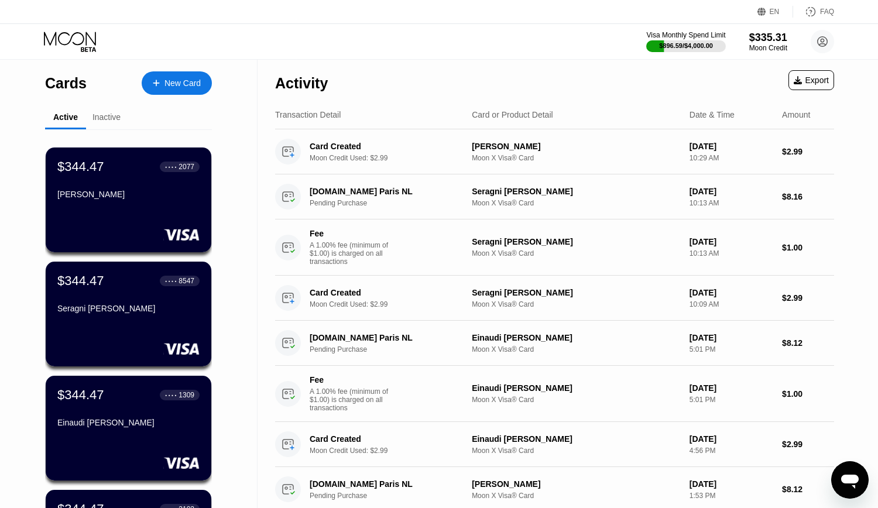
click at [465, 52] on div "Visa Monthly Spend Limit $896.59 / $4,000.00 $335.31 Moon Credit [EMAIL_ADDRESS…" at bounding box center [439, 41] width 878 height 35
click at [458, 49] on div "Visa Monthly Spend Limit $896.59 / $4,000.00 $335.31 Moon Credit [EMAIL_ADDRESS…" at bounding box center [439, 41] width 878 height 35
click at [474, 49] on div "Visa Monthly Spend Limit $896.59 / $4,000.00 $335.31 Moon Credit [EMAIL_ADDRESS…" at bounding box center [439, 41] width 878 height 35
click at [479, 49] on div "Visa Monthly Spend Limit $896.59 / $4,000.00 $335.31 Moon Credit [EMAIL_ADDRESS…" at bounding box center [439, 41] width 878 height 35
click at [482, 49] on div "Visa Monthly Spend Limit $896.59 / $4,000.00 $335.31 Moon Credit [EMAIL_ADDRESS…" at bounding box center [439, 41] width 878 height 35
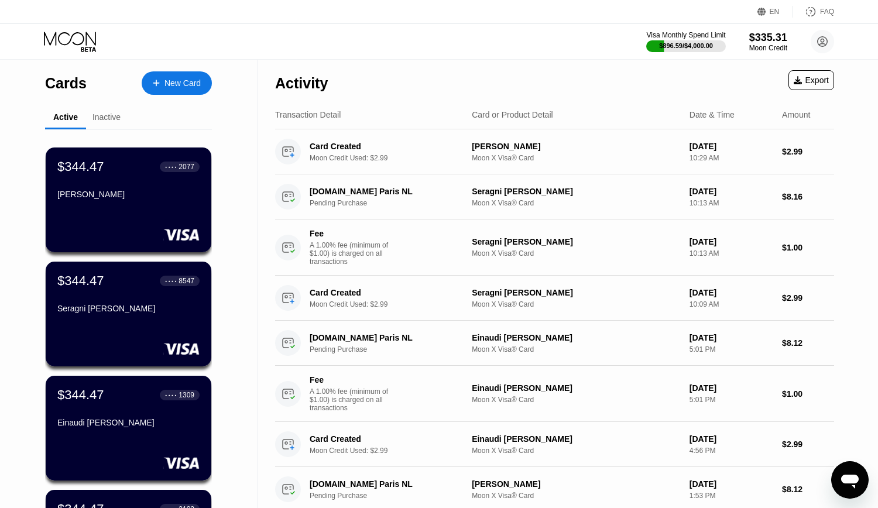
click at [498, 53] on div "Visa Monthly Spend Limit $896.59 / $4,000.00 $335.31 Moon Credit [EMAIL_ADDRESS…" at bounding box center [439, 41] width 878 height 35
click at [501, 53] on div "Visa Monthly Spend Limit $896.59 / $4,000.00 $335.31 Moon Credit [EMAIL_ADDRESS…" at bounding box center [439, 41] width 878 height 35
click at [505, 51] on div "Visa Monthly Spend Limit $896.59 / $4,000.00 $335.31 Moon Credit [EMAIL_ADDRESS…" at bounding box center [439, 41] width 878 height 35
click at [506, 50] on div "Visa Monthly Spend Limit $896.59 / $4,000.00 $335.31 Moon Credit [EMAIL_ADDRESS…" at bounding box center [439, 41] width 878 height 35
click at [502, 50] on div "Visa Monthly Spend Limit $896.59 / $4,000.00 $335.31 Moon Credit [EMAIL_ADDRESS…" at bounding box center [439, 41] width 878 height 35
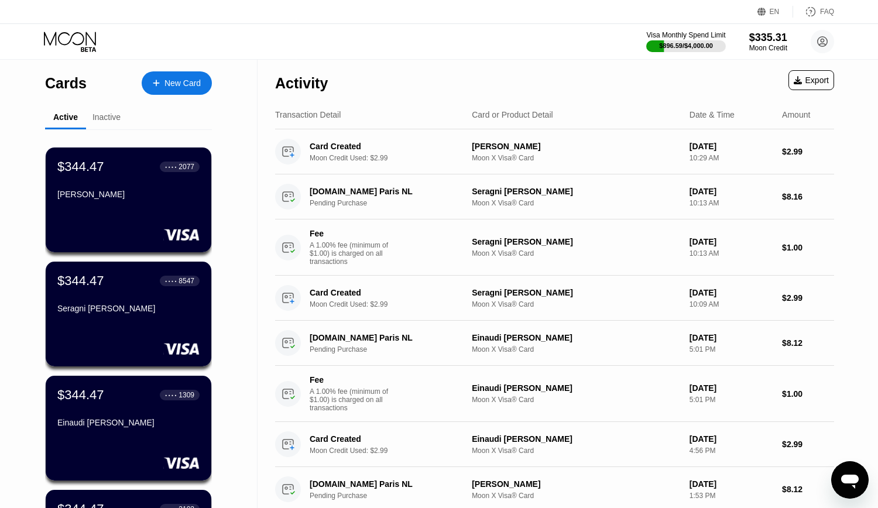
click at [455, 46] on div "Visa Monthly Spend Limit $896.59 / $4,000.00 $335.31 Moon Credit [EMAIL_ADDRESS…" at bounding box center [439, 41] width 878 height 35
type textarea "x"
click at [772, 37] on div "$335.31" at bounding box center [768, 37] width 39 height 12
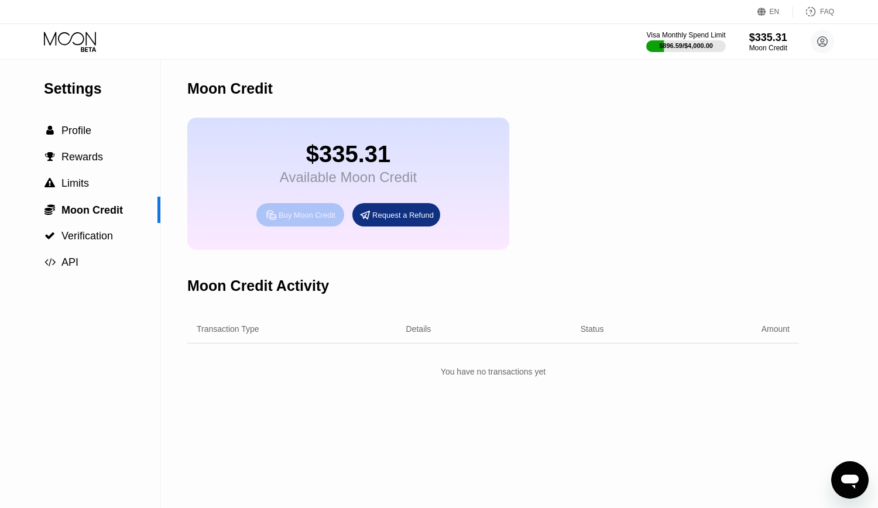
click at [302, 220] on div "Buy Moon Credit" at bounding box center [307, 215] width 57 height 10
type input "0"
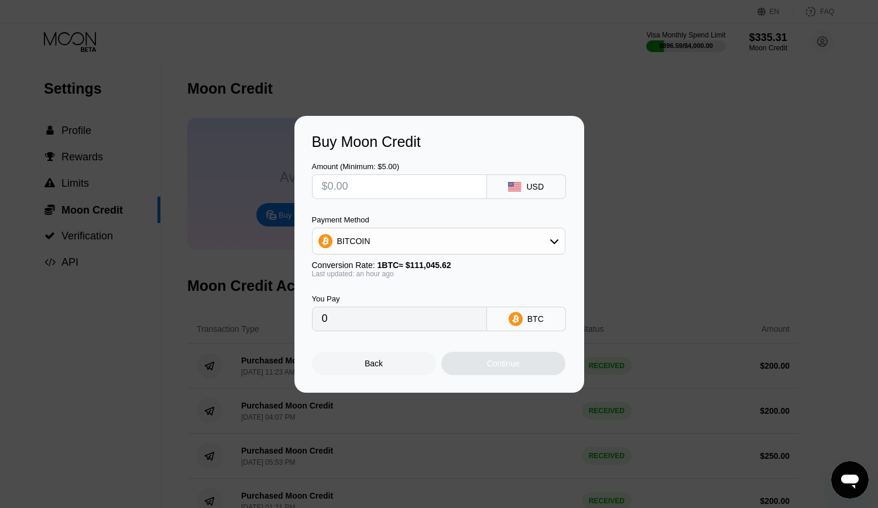
click at [380, 177] on input "text" at bounding box center [399, 186] width 155 height 23
type input "$2"
type input "0.00001804"
type input "$200"
type input "0.00180355"
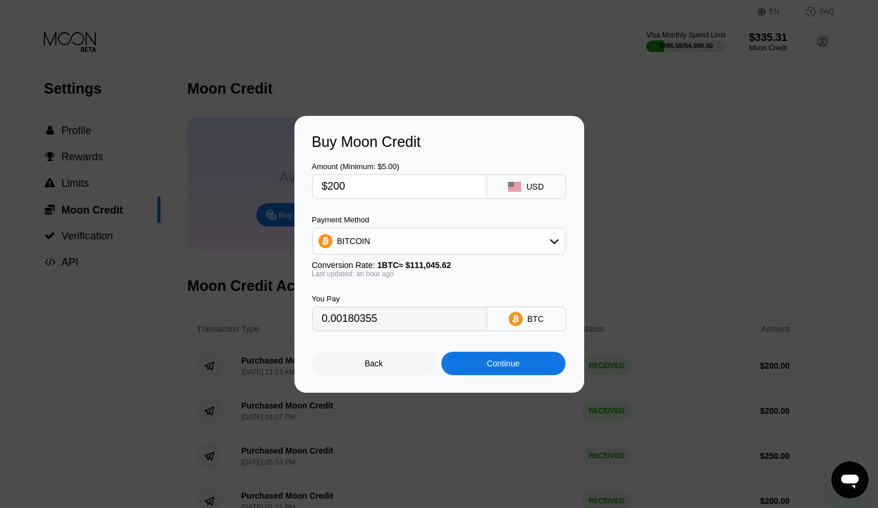
click at [362, 190] on input "$200" at bounding box center [399, 186] width 155 height 23
drag, startPoint x: 339, startPoint y: 184, endPoint x: 328, endPoint y: 183, distance: 11.2
click at [328, 183] on input "$200" at bounding box center [399, 186] width 155 height 23
type input "$3"
type input "0.00002706"
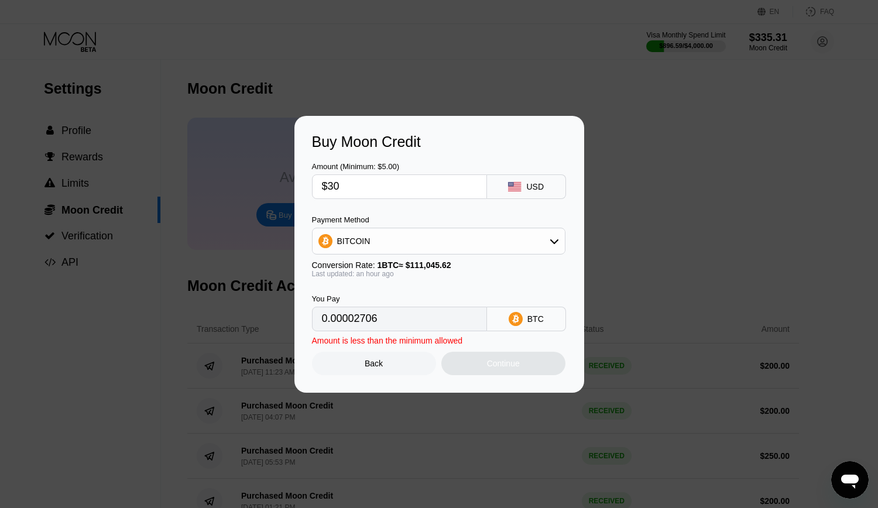
type input "$300"
type input "0.00270532"
type input "$300"
click at [518, 368] on div "Continue" at bounding box center [503, 363] width 33 height 9
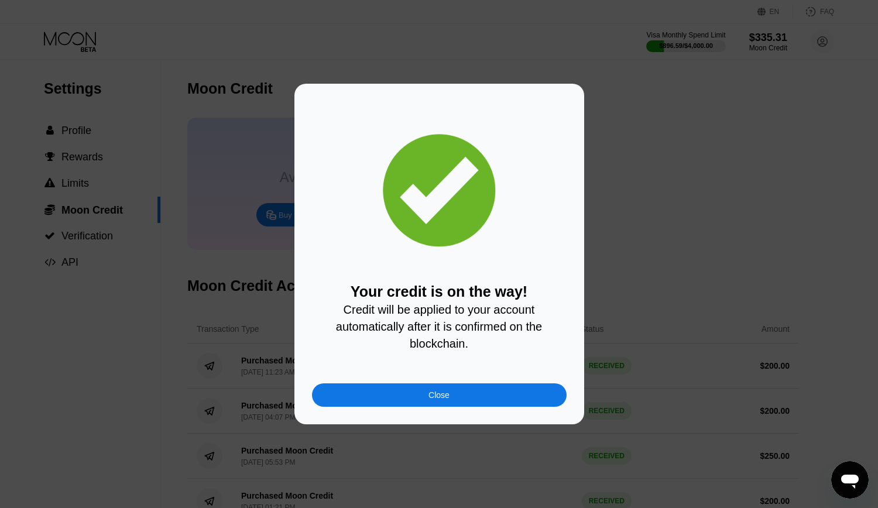
click at [448, 400] on div "Close" at bounding box center [439, 394] width 21 height 9
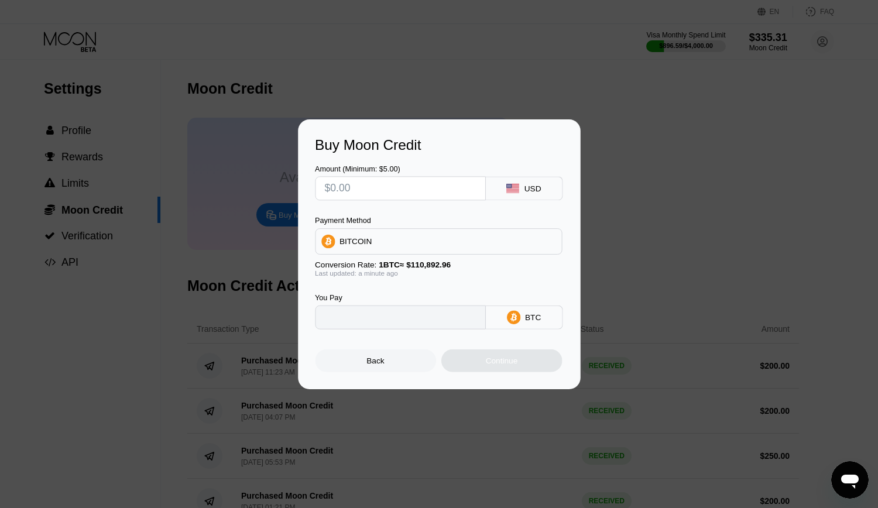
type input "0"
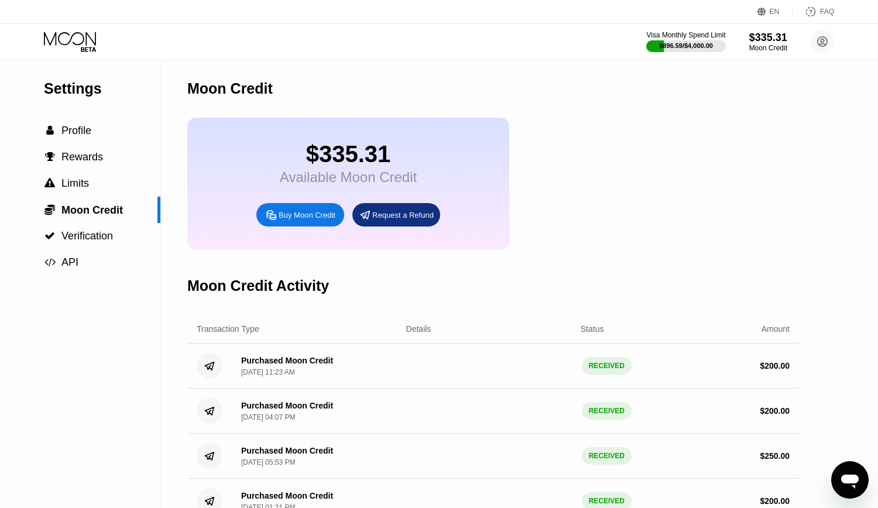
click at [436, 80] on div "Moon Credit" at bounding box center [493, 89] width 612 height 58
click at [452, 84] on div "Moon Credit" at bounding box center [493, 89] width 612 height 58
click at [595, 145] on div "$335.31 Available Moon Credit Buy Moon Credit Request a Refund" at bounding box center [493, 184] width 612 height 132
click at [587, 164] on div "$335.31 Available Moon Credit Buy Moon Credit Request a Refund" at bounding box center [493, 184] width 612 height 132
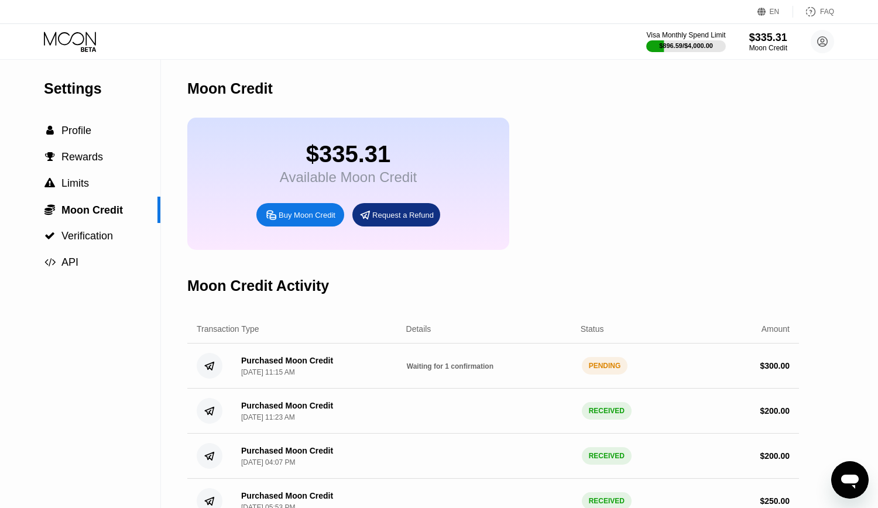
click at [578, 140] on div "$335.31 Available Moon Credit Buy Moon Credit Request a Refund" at bounding box center [493, 184] width 612 height 132
click at [578, 121] on div "$335.31 Available Moon Credit Buy Moon Credit Request a Refund" at bounding box center [493, 184] width 612 height 132
click at [766, 34] on div "$335.31" at bounding box center [768, 37] width 39 height 12
click at [50, 38] on icon at bounding box center [71, 42] width 54 height 20
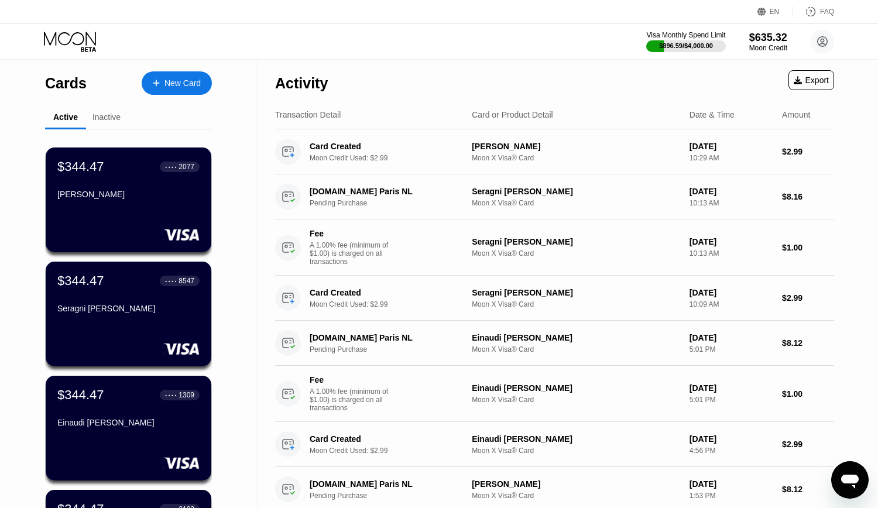
click at [496, 52] on div "Visa Monthly Spend Limit $896.59 / $4,000.00 $635.32 Moon Credit [EMAIL_ADDRESS…" at bounding box center [439, 41] width 878 height 35
click at [820, 40] on circle at bounding box center [822, 41] width 23 height 23
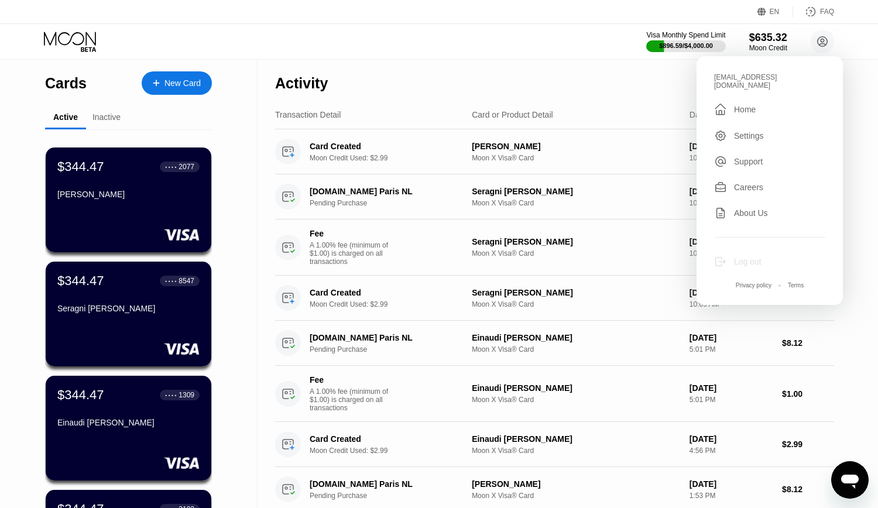
click at [741, 257] on div "Log out" at bounding box center [748, 261] width 28 height 9
type textarea "x"
